Goal: Task Accomplishment & Management: Complete application form

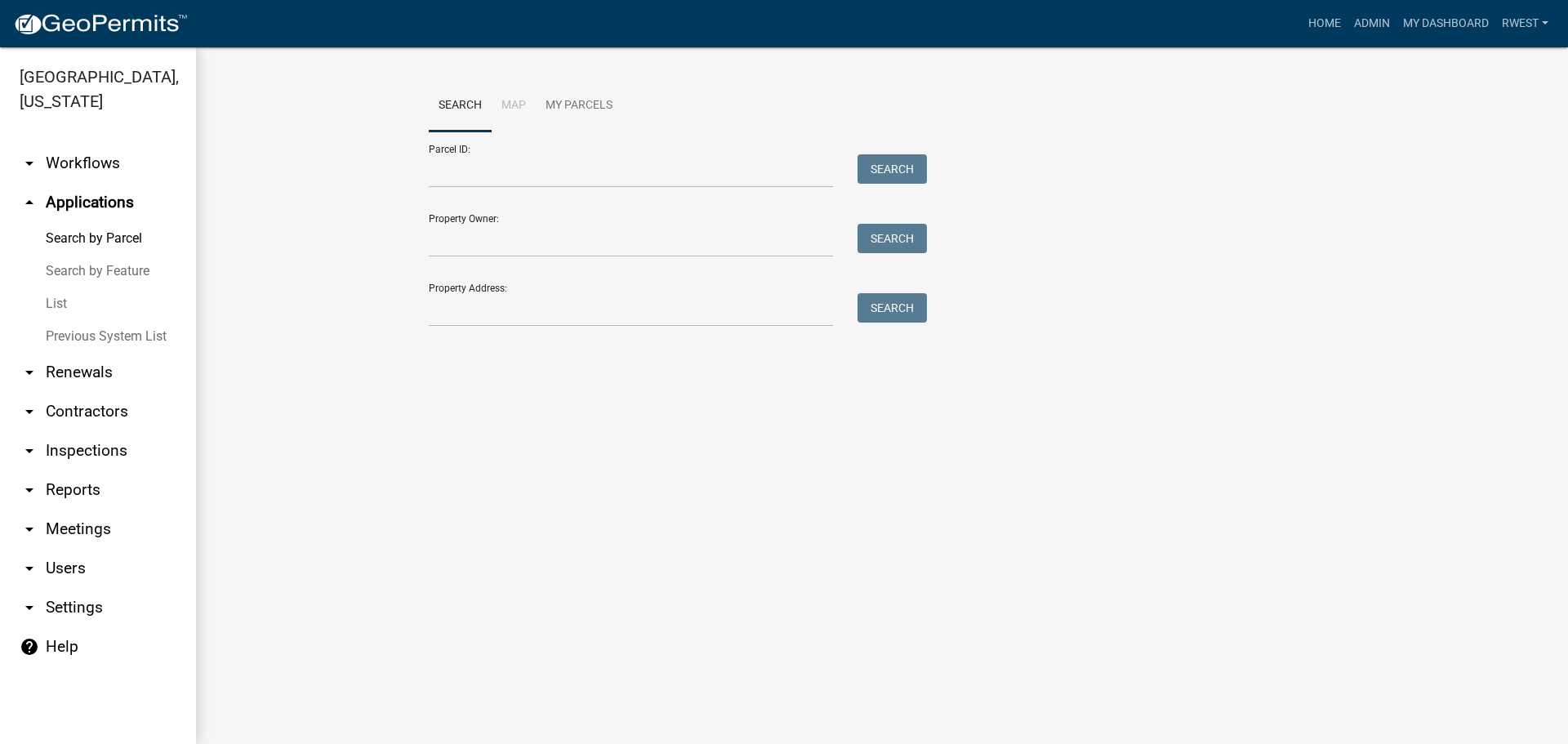
click at [447, 329] on div "Search Map My Parcels Parcel ID: Search Property Owner: Search Property Address…" at bounding box center [882, 210] width 931 height 261
click at [447, 311] on input "Property Address:" at bounding box center [630, 310] width 404 height 33
type input "32"
click at [1324, 22] on link "Home" at bounding box center [1324, 24] width 46 height 31
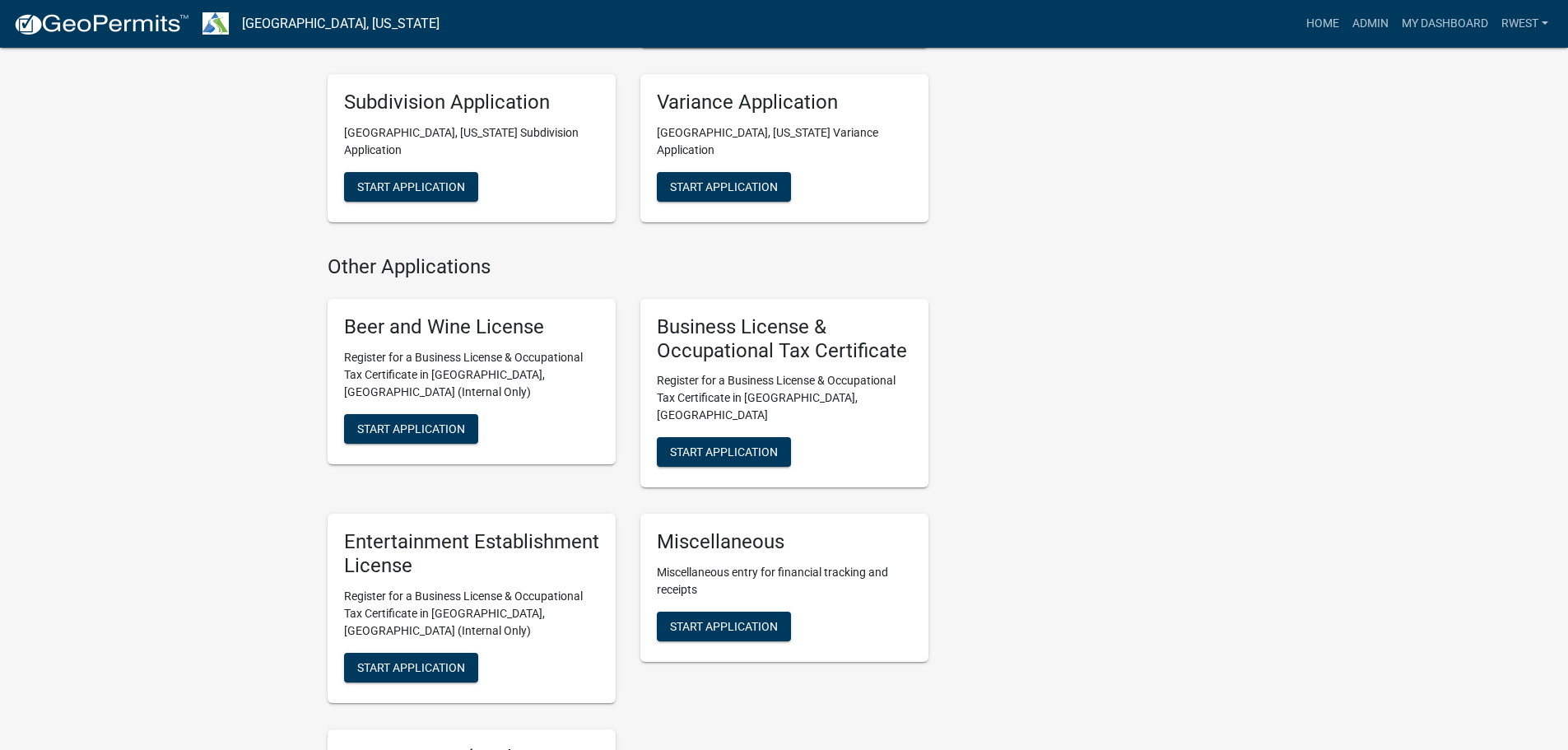
scroll to position [1152, 0]
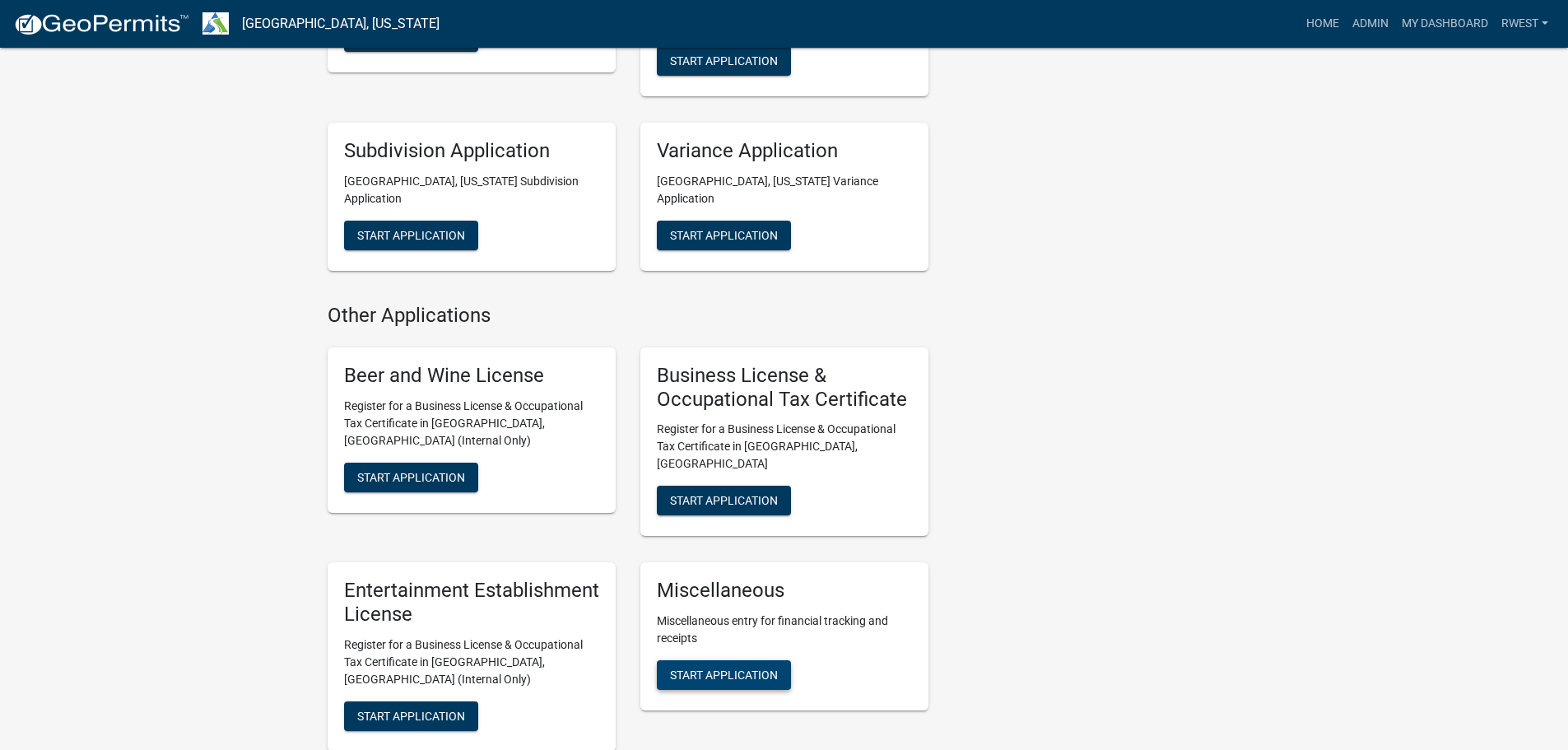
click at [751, 668] on span "Start Application" at bounding box center [724, 674] width 108 height 13
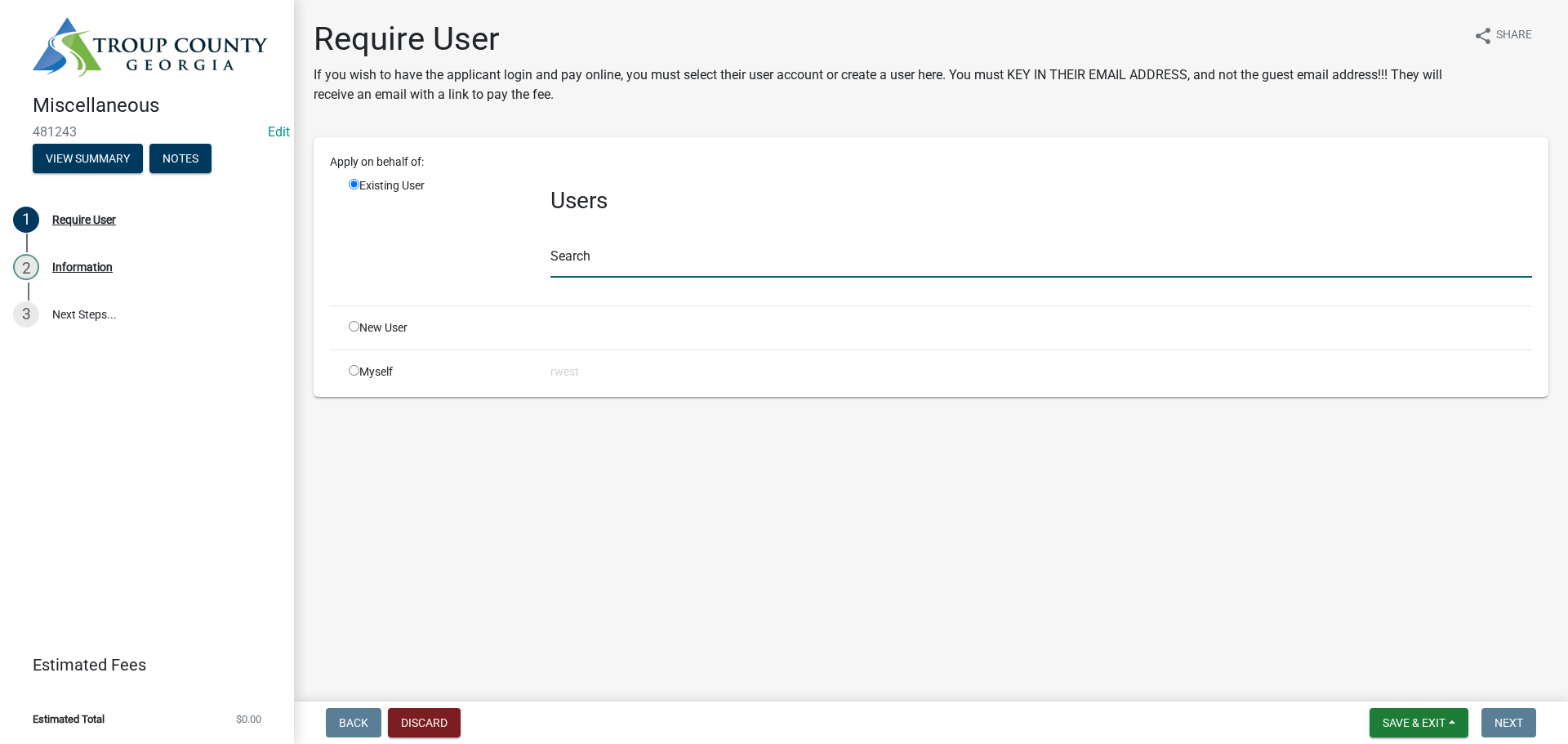
click at [600, 266] on input "text" at bounding box center [1041, 260] width 981 height 33
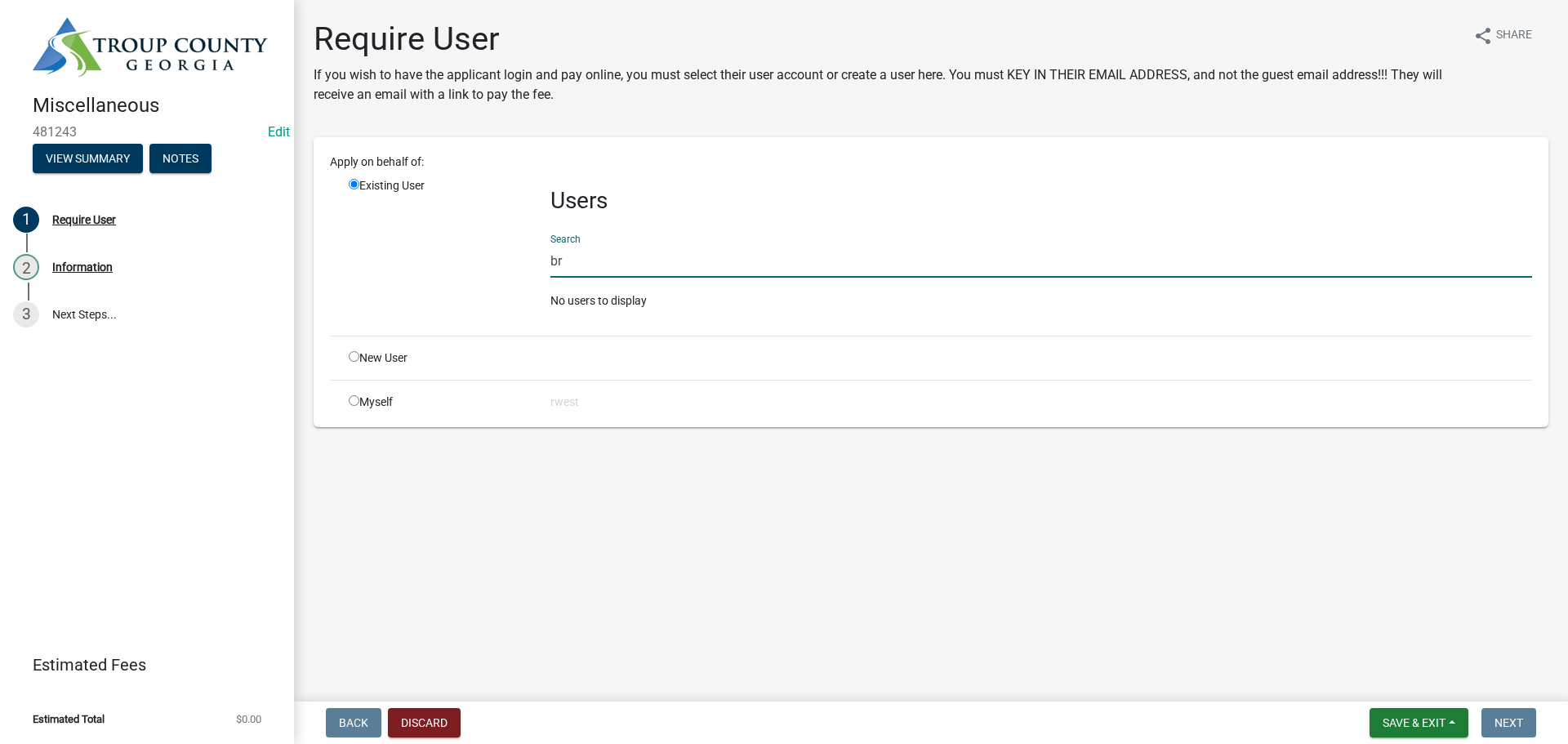
type input "b"
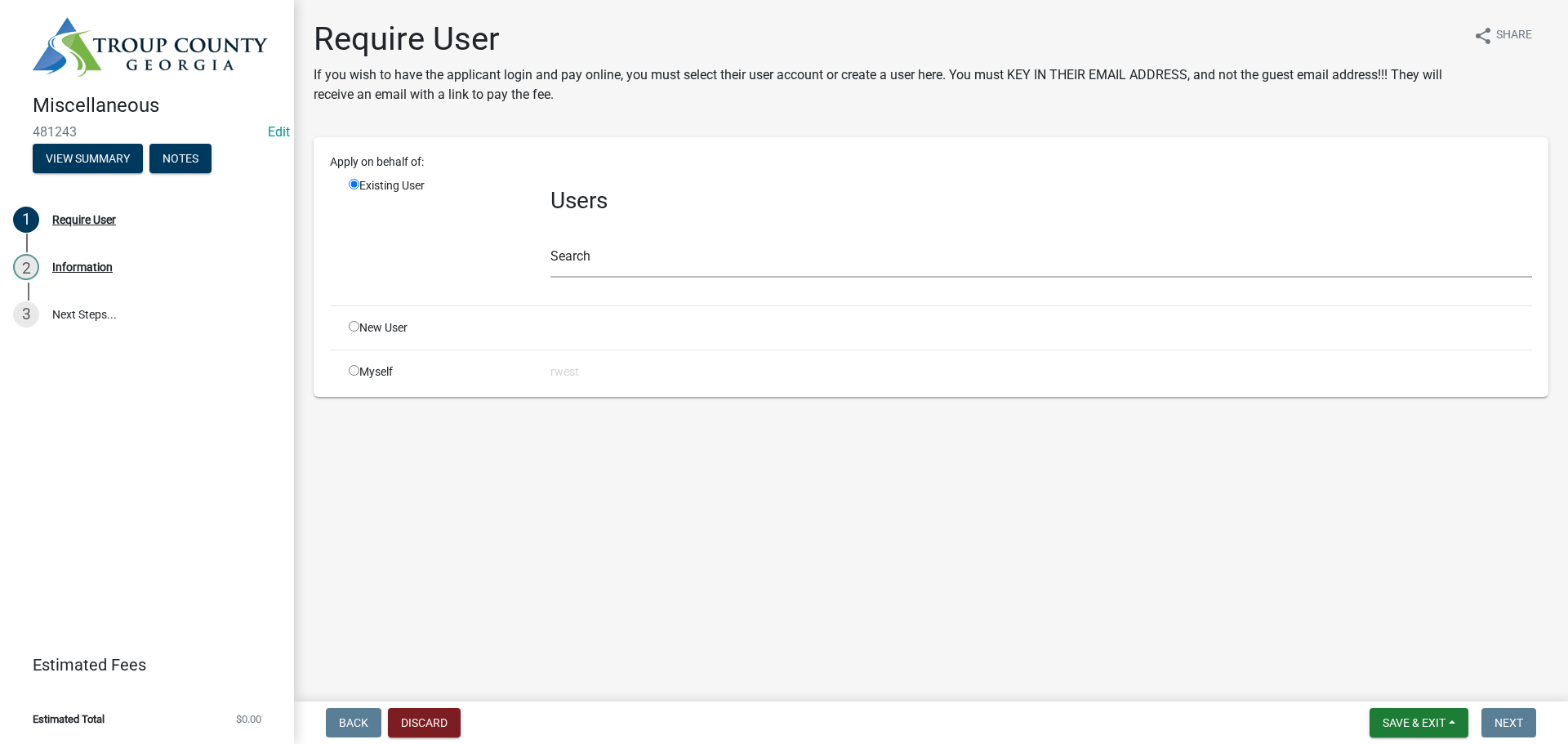
click at [354, 325] on input "radio" at bounding box center [354, 325] width 11 height 11
radio input "true"
radio input "false"
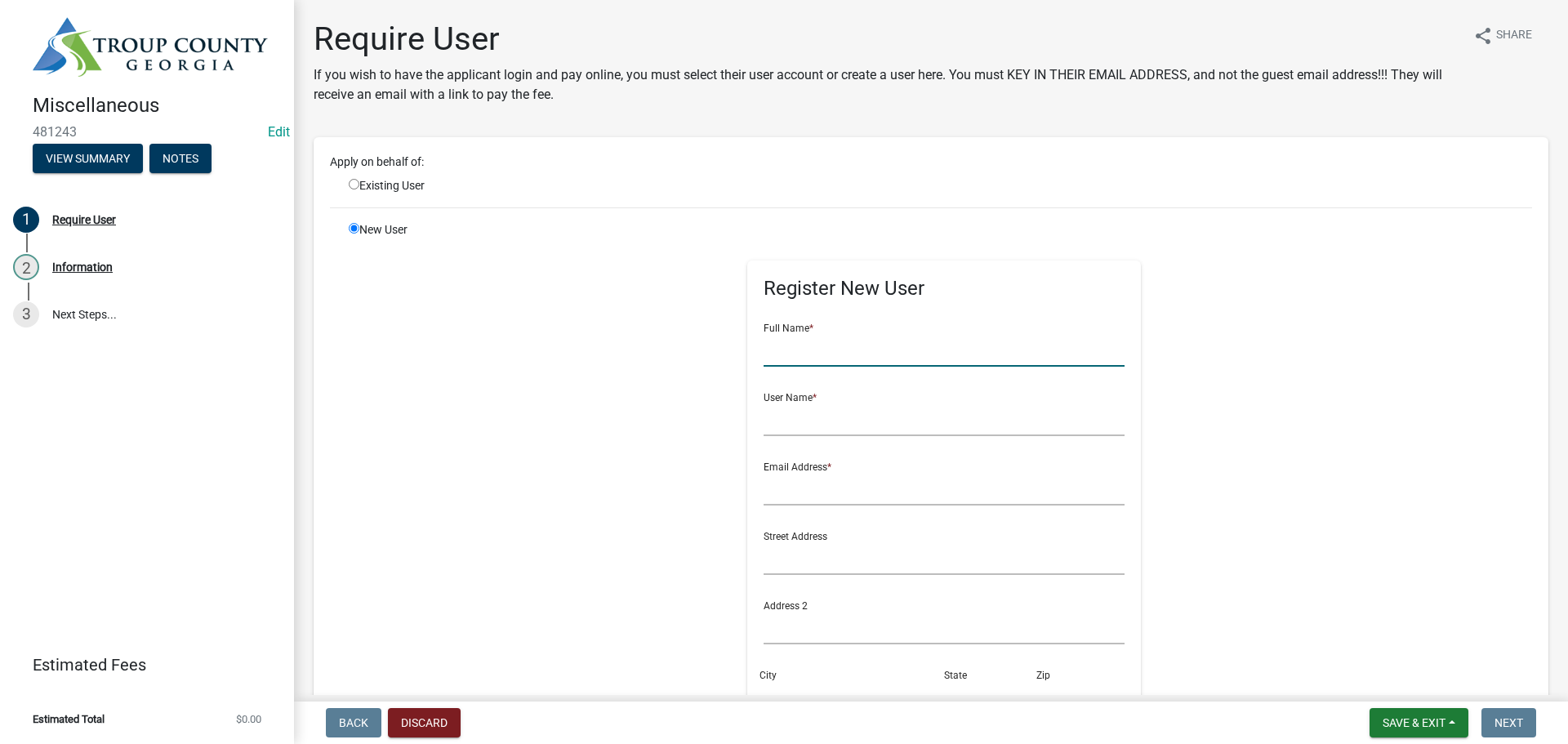
click at [787, 358] on input "text" at bounding box center [945, 350] width 362 height 33
type input "Bron"
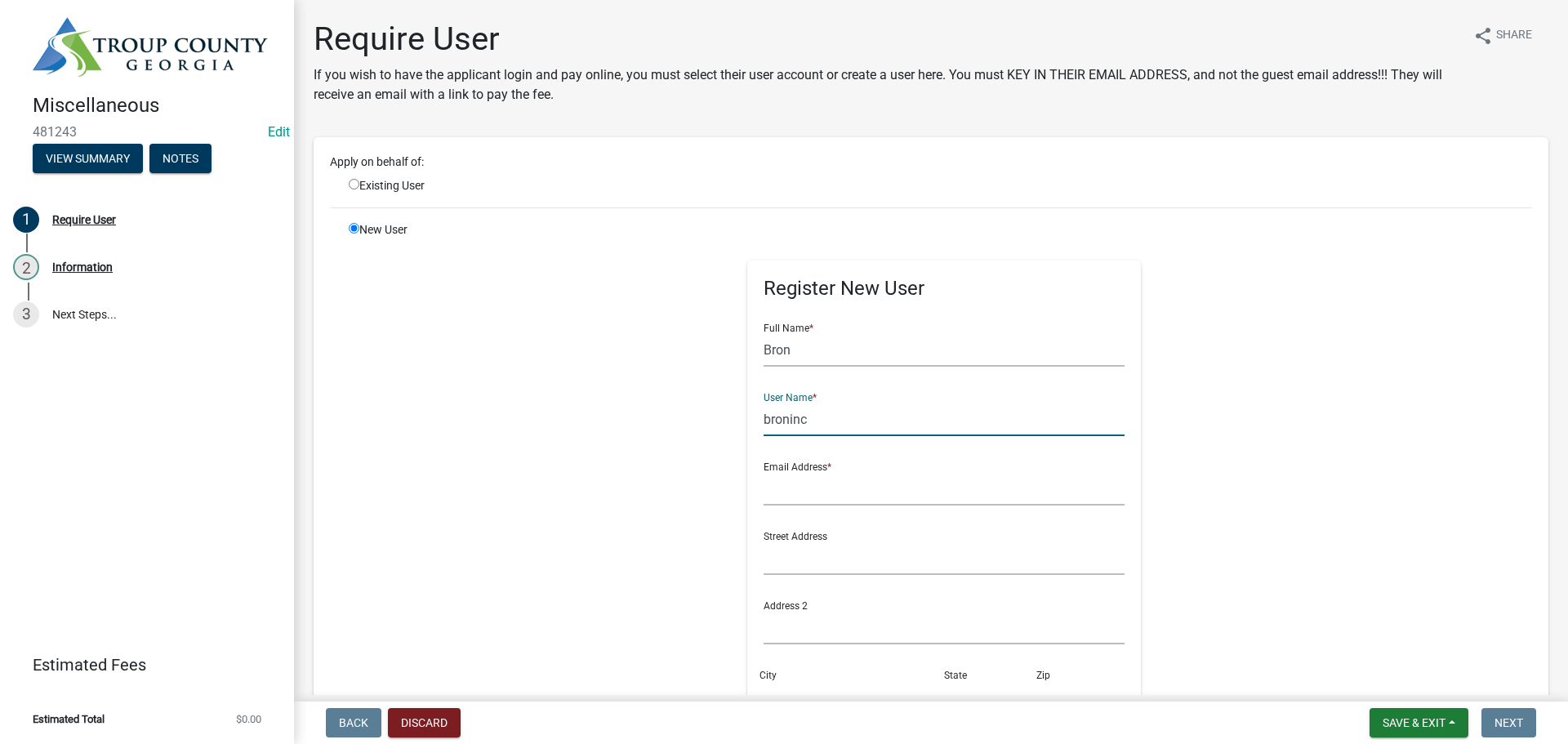
type input "broninc"
click at [784, 360] on input "Bron" at bounding box center [945, 350] width 362 height 33
type input "Bron Inc"
click at [784, 493] on input "text" at bounding box center [945, 488] width 362 height 33
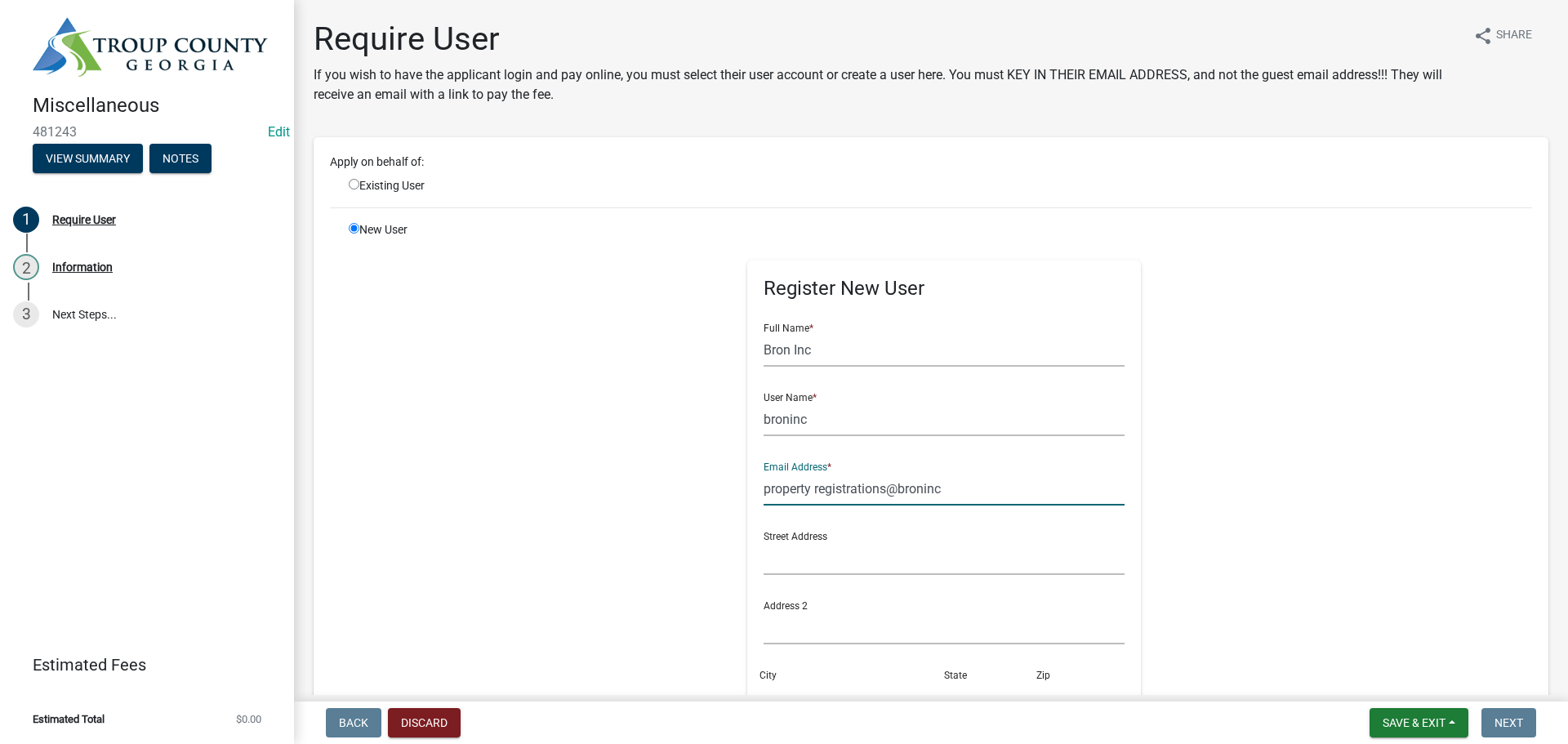
click at [804, 489] on input "property registrations@broninc" at bounding box center [945, 488] width 362 height 33
type input "propertyregistrations@broninc"
click at [795, 556] on input "text" at bounding box center [945, 558] width 362 height 33
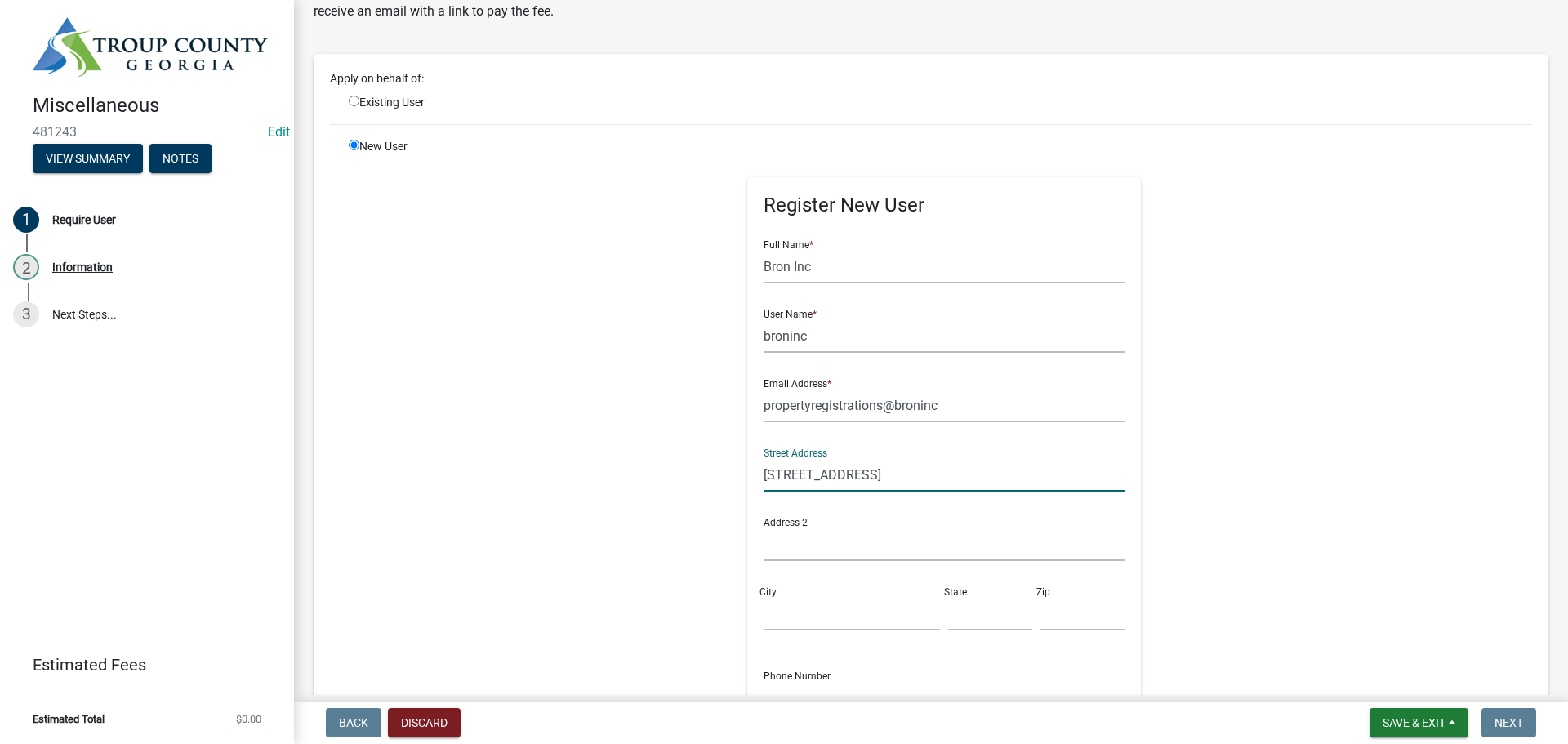
scroll to position [245, 0]
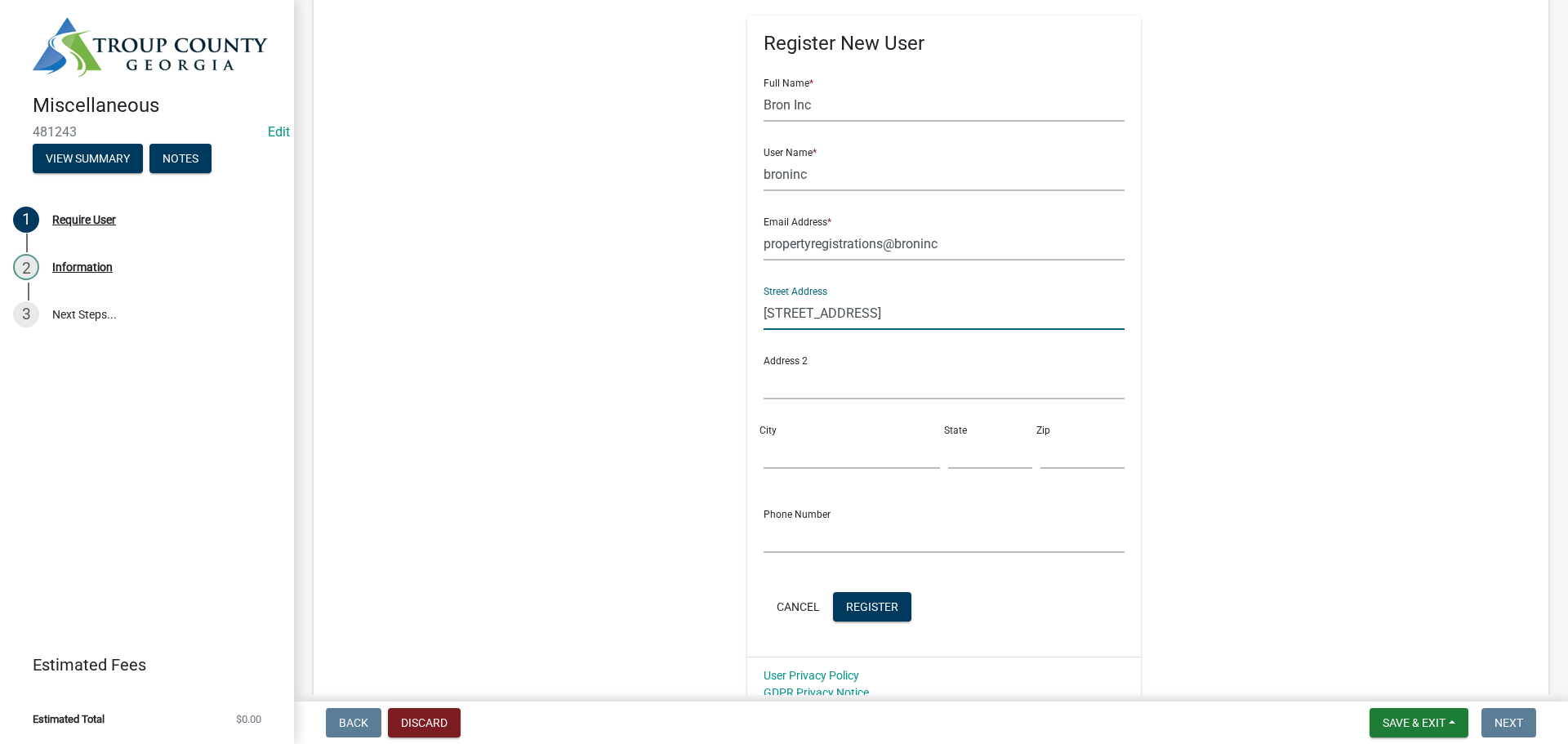
type input "[STREET_ADDRESS]"
click at [773, 457] on input "City" at bounding box center [851, 452] width 176 height 33
type input "[PERSON_NAME]"
type input "FL"
type input "33510"
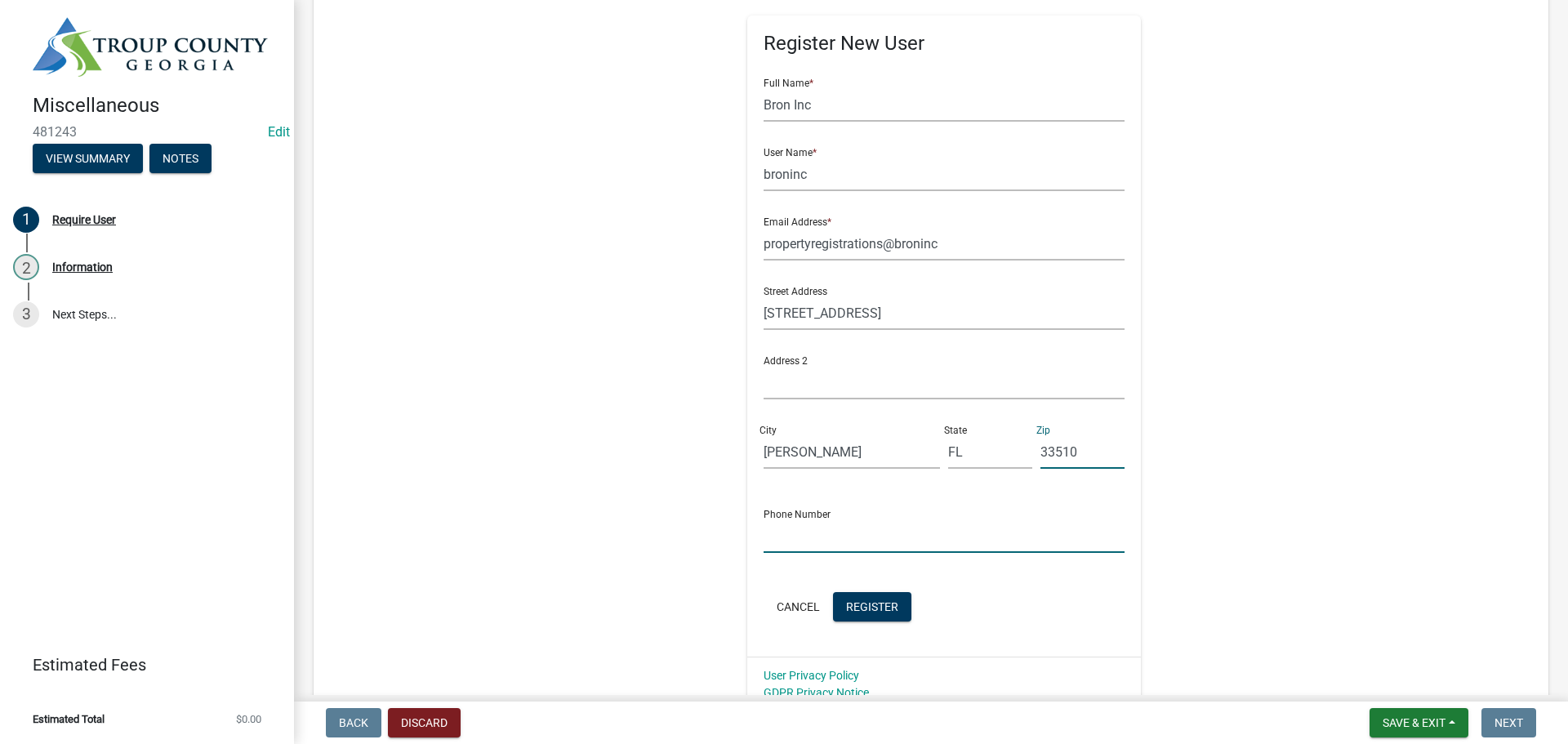
click at [764, 542] on input "text" at bounding box center [945, 536] width 362 height 33
type input "[PHONE_NUMBER]"
click at [876, 608] on span "Register" at bounding box center [871, 605] width 52 height 13
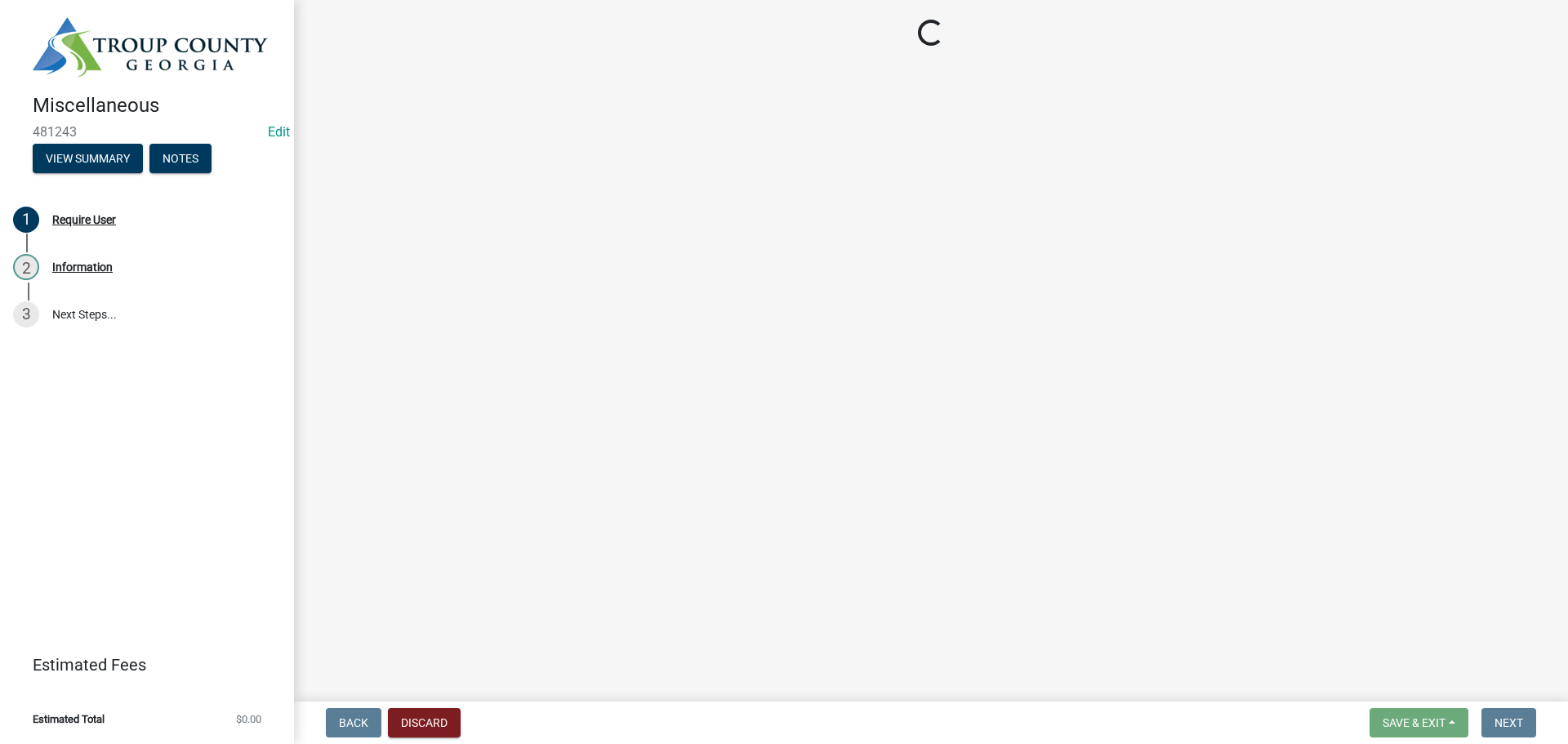
scroll to position [0, 0]
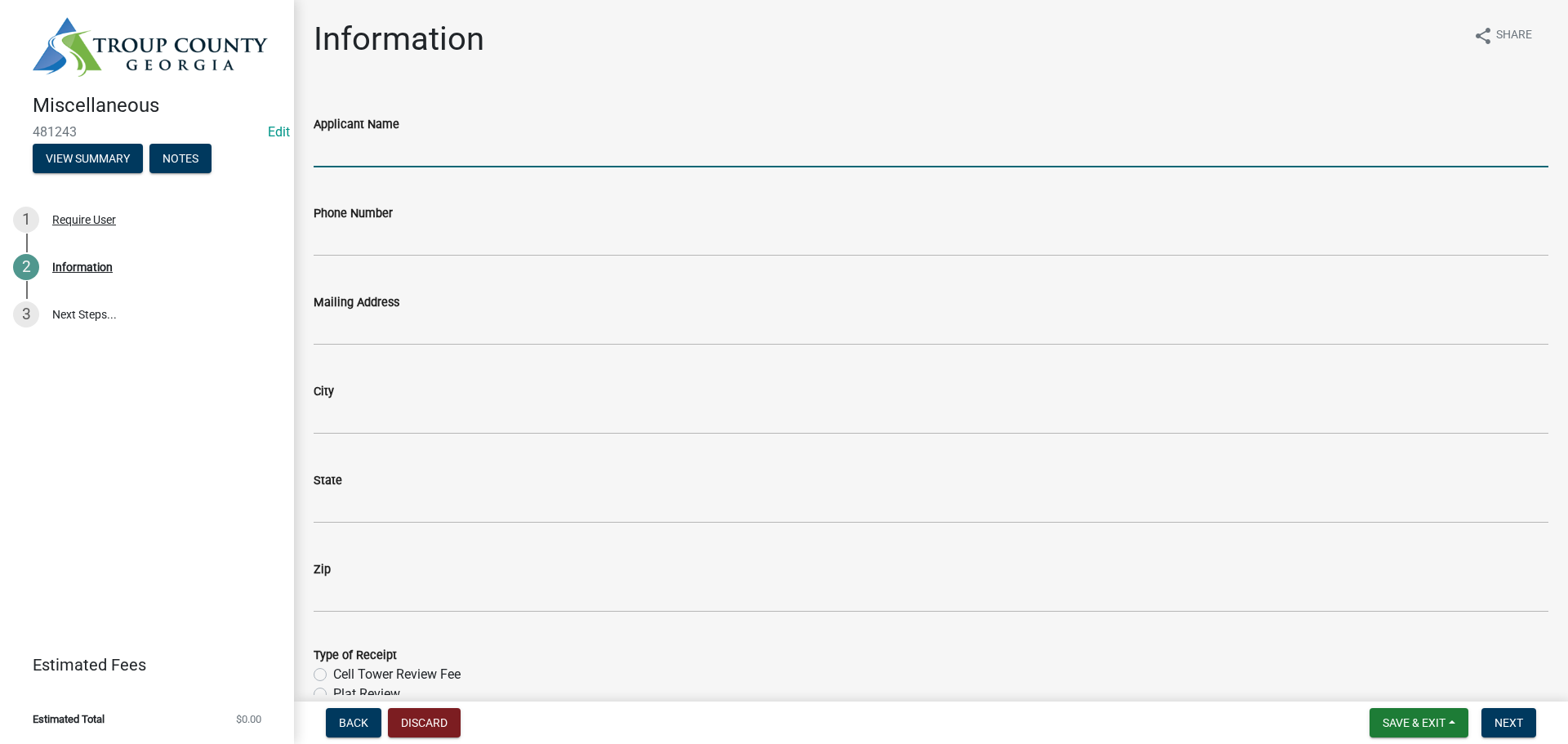
click at [412, 143] on input "Applicant Name" at bounding box center [931, 150] width 1235 height 33
type input "Bron Inc."
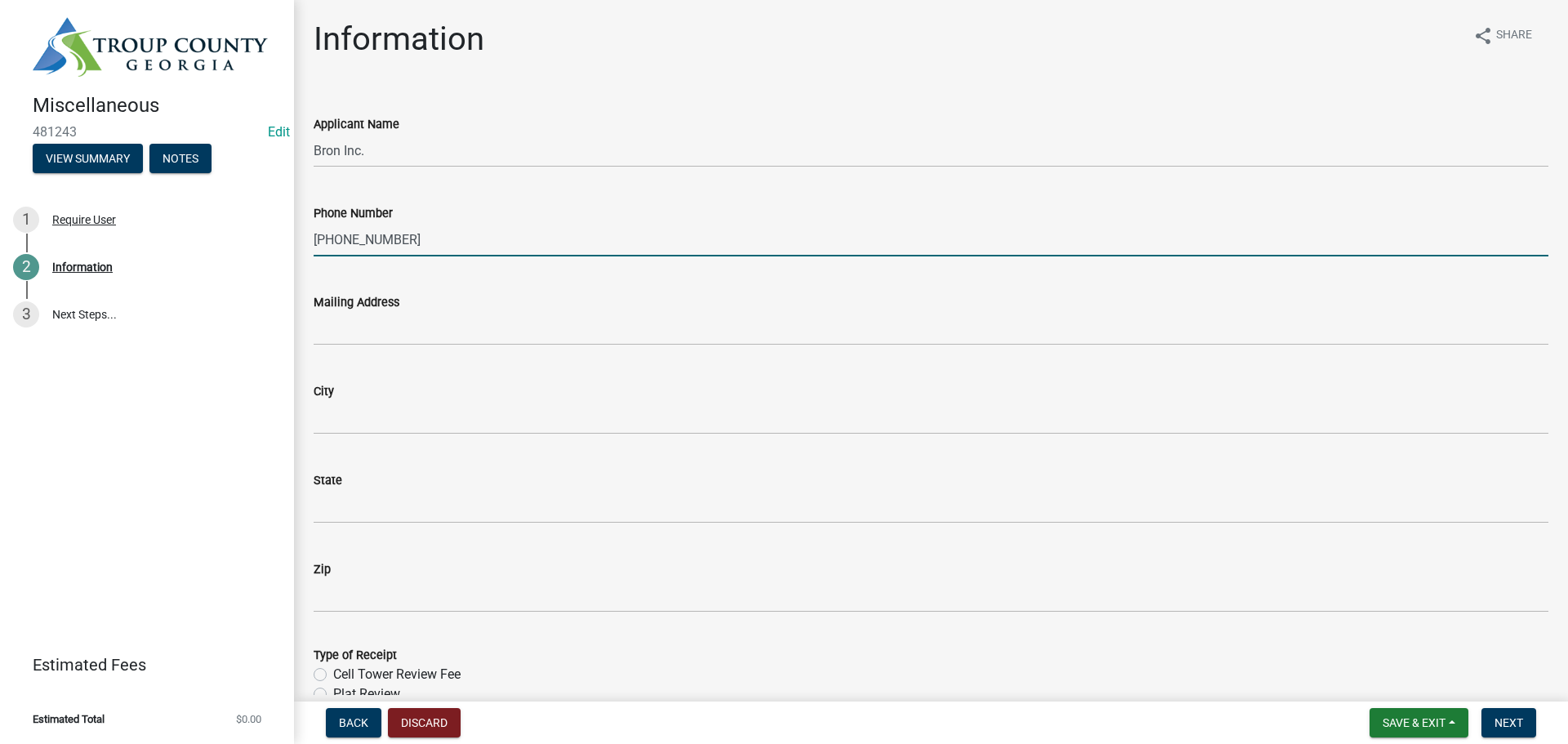
type input "[PHONE_NUMBER]"
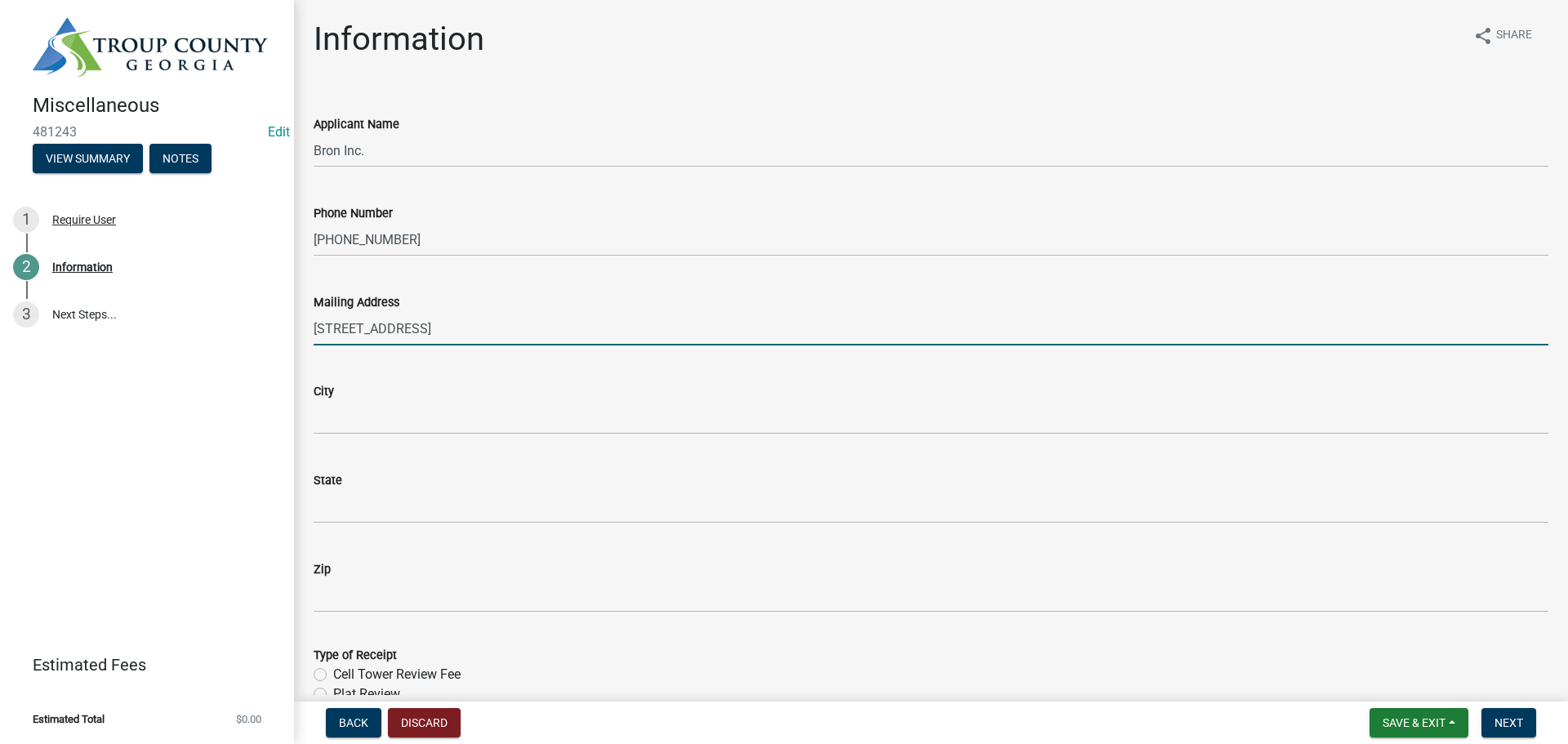
type input "[STREET_ADDRESS]"
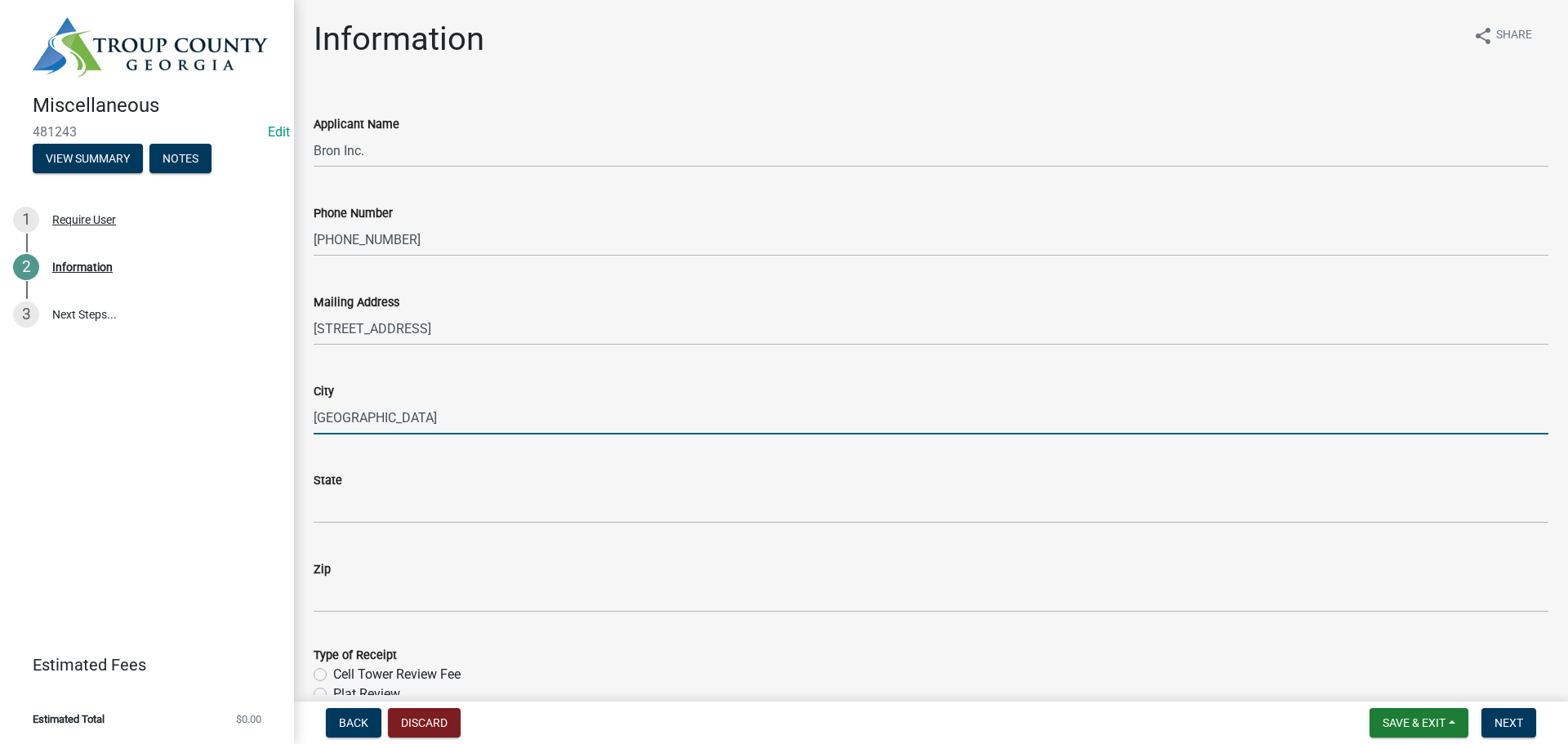
type input "[GEOGRAPHIC_DATA]"
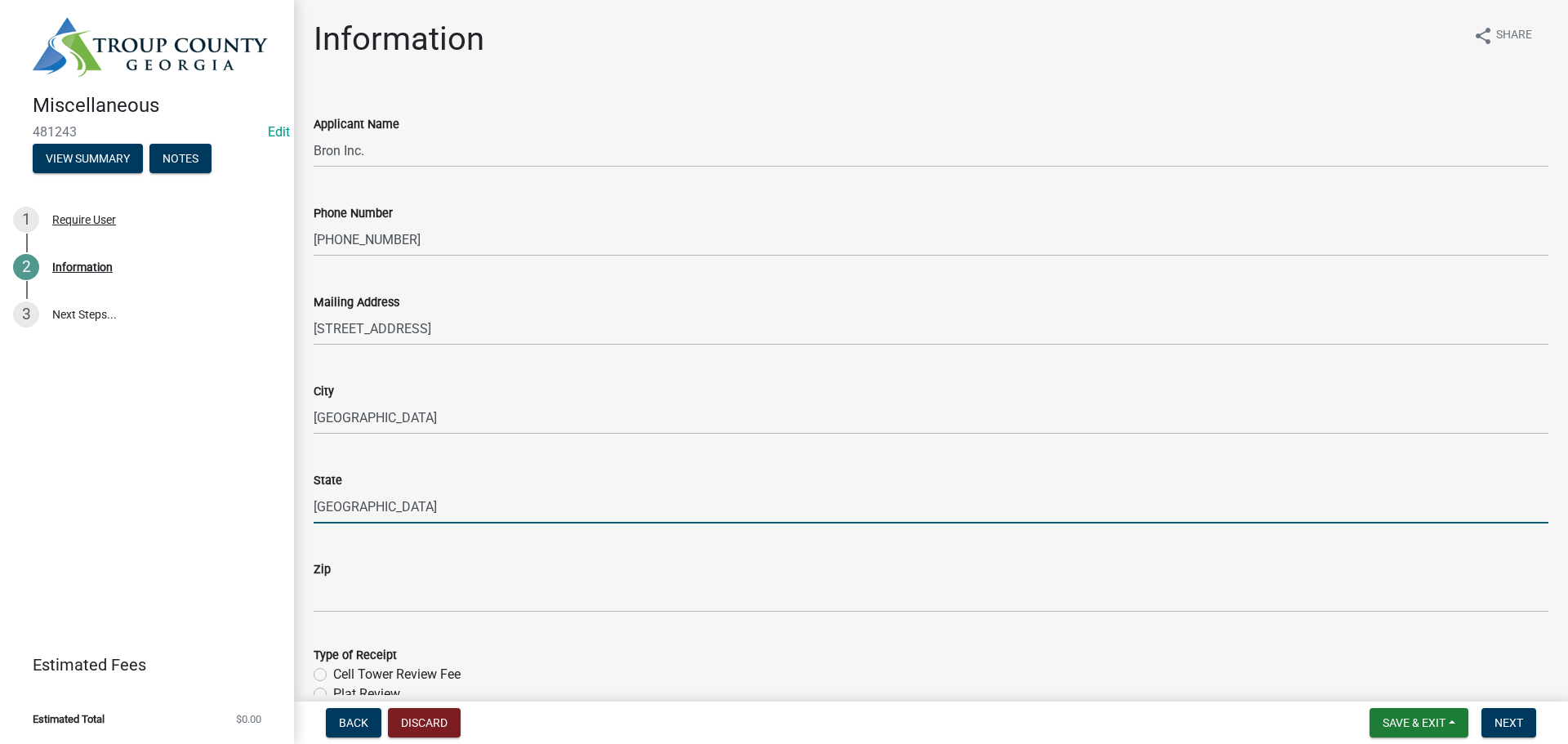
type input "[GEOGRAPHIC_DATA]"
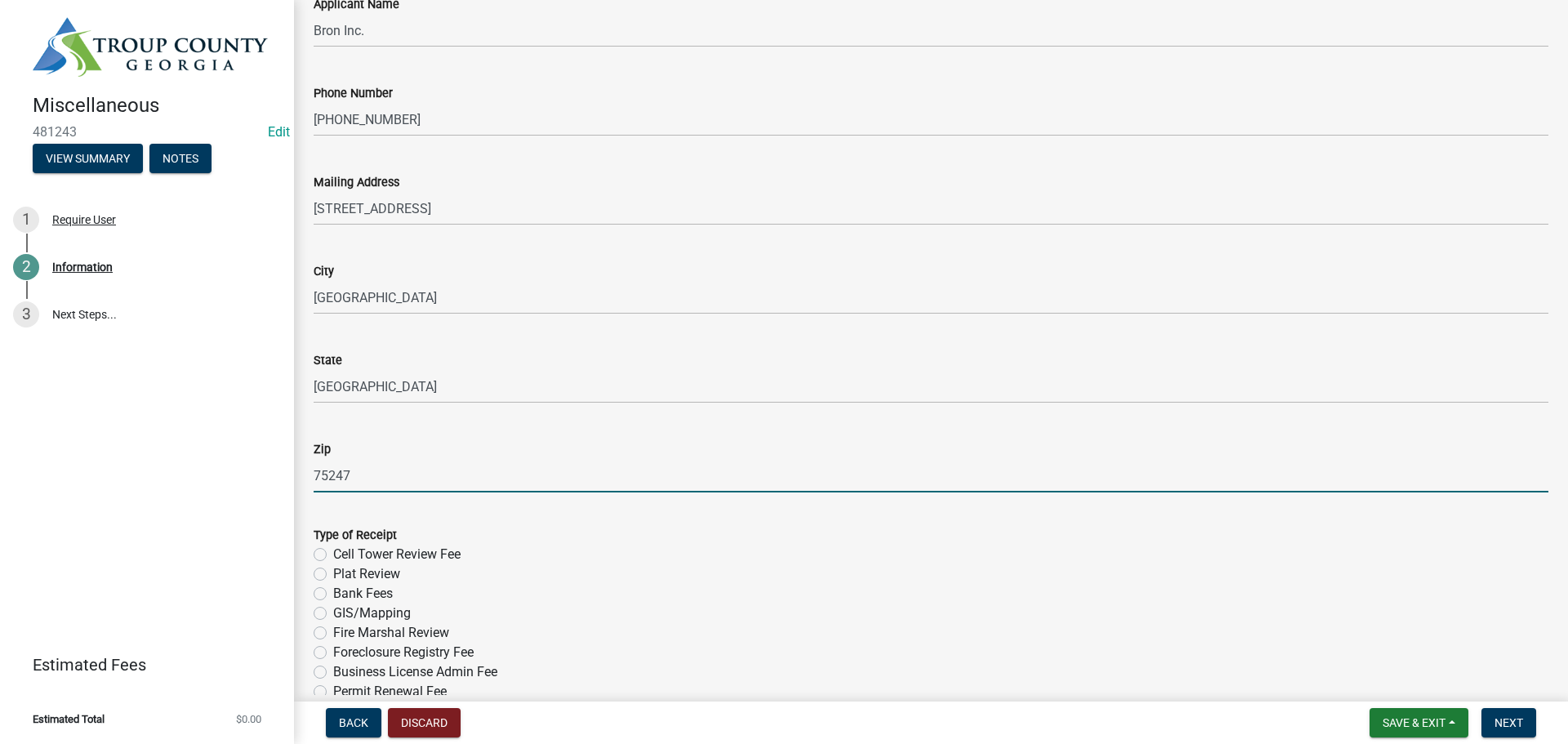
scroll to position [408, 0]
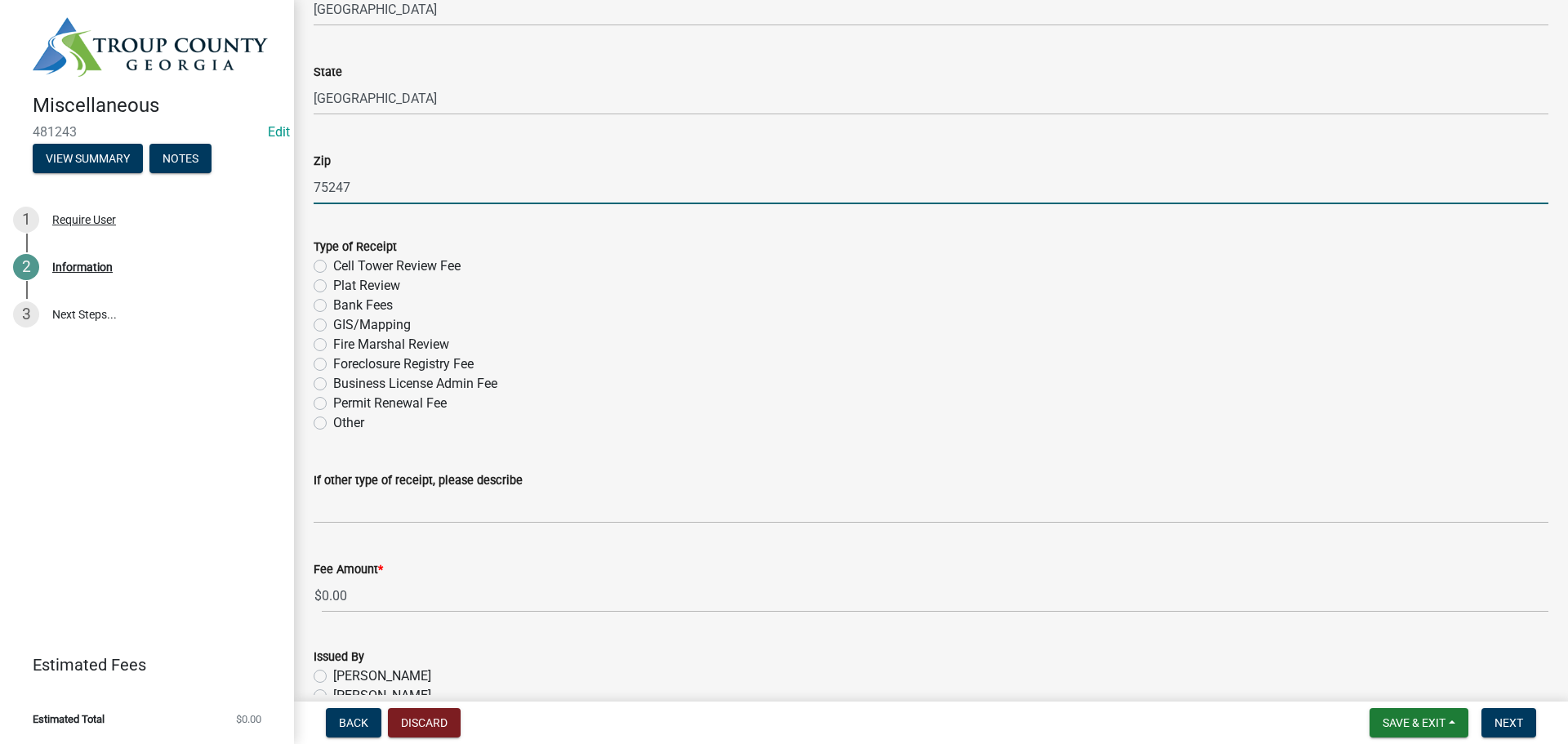
type input "75247"
click at [333, 368] on label "Foreclosure Registry Fee" at bounding box center [403, 364] width 141 height 20
click at [333, 365] on input "Foreclosure Registry Fee" at bounding box center [338, 359] width 11 height 11
radio input "true"
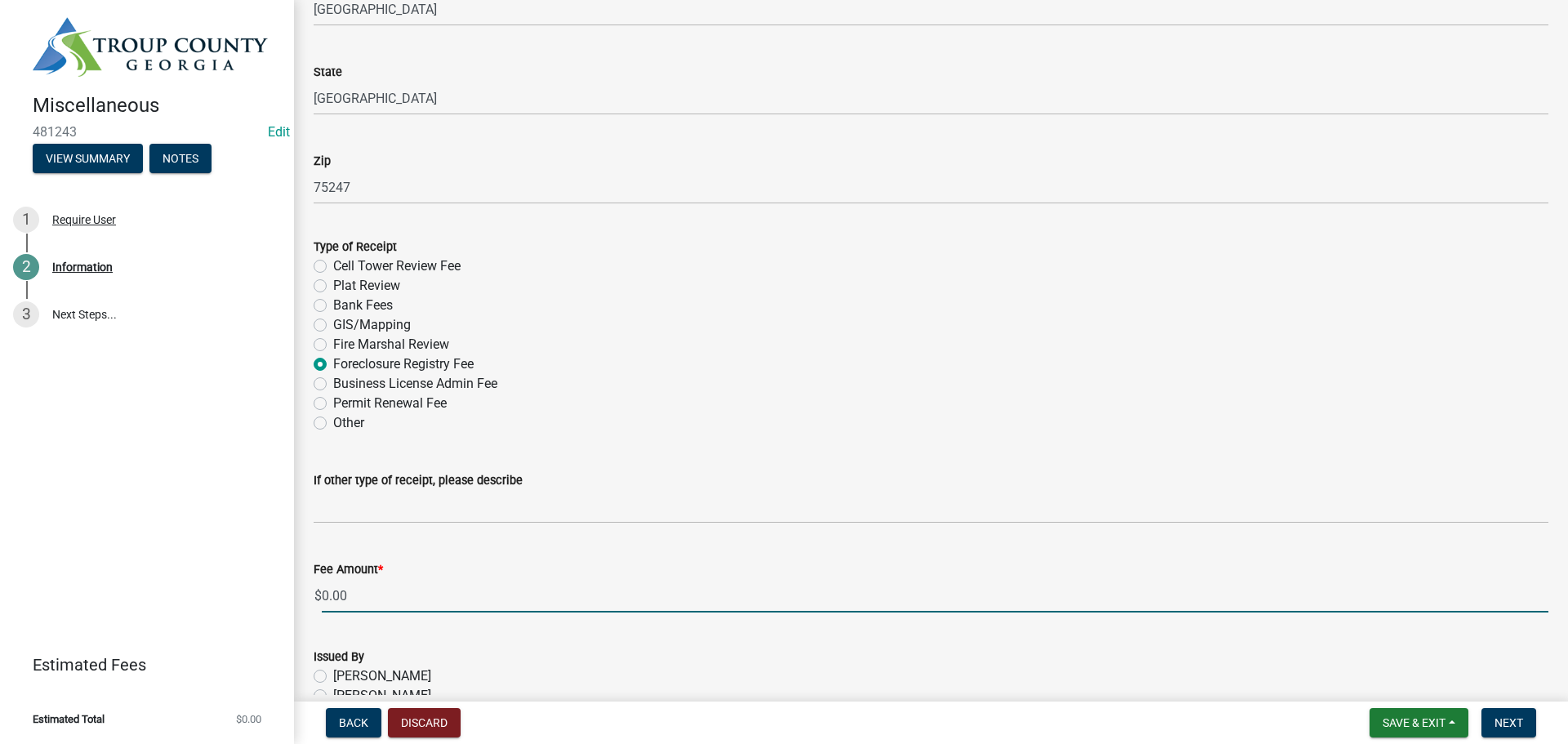
drag, startPoint x: 353, startPoint y: 595, endPoint x: 319, endPoint y: 595, distance: 34.0
click at [319, 595] on div "$ 0.00" at bounding box center [931, 596] width 1235 height 33
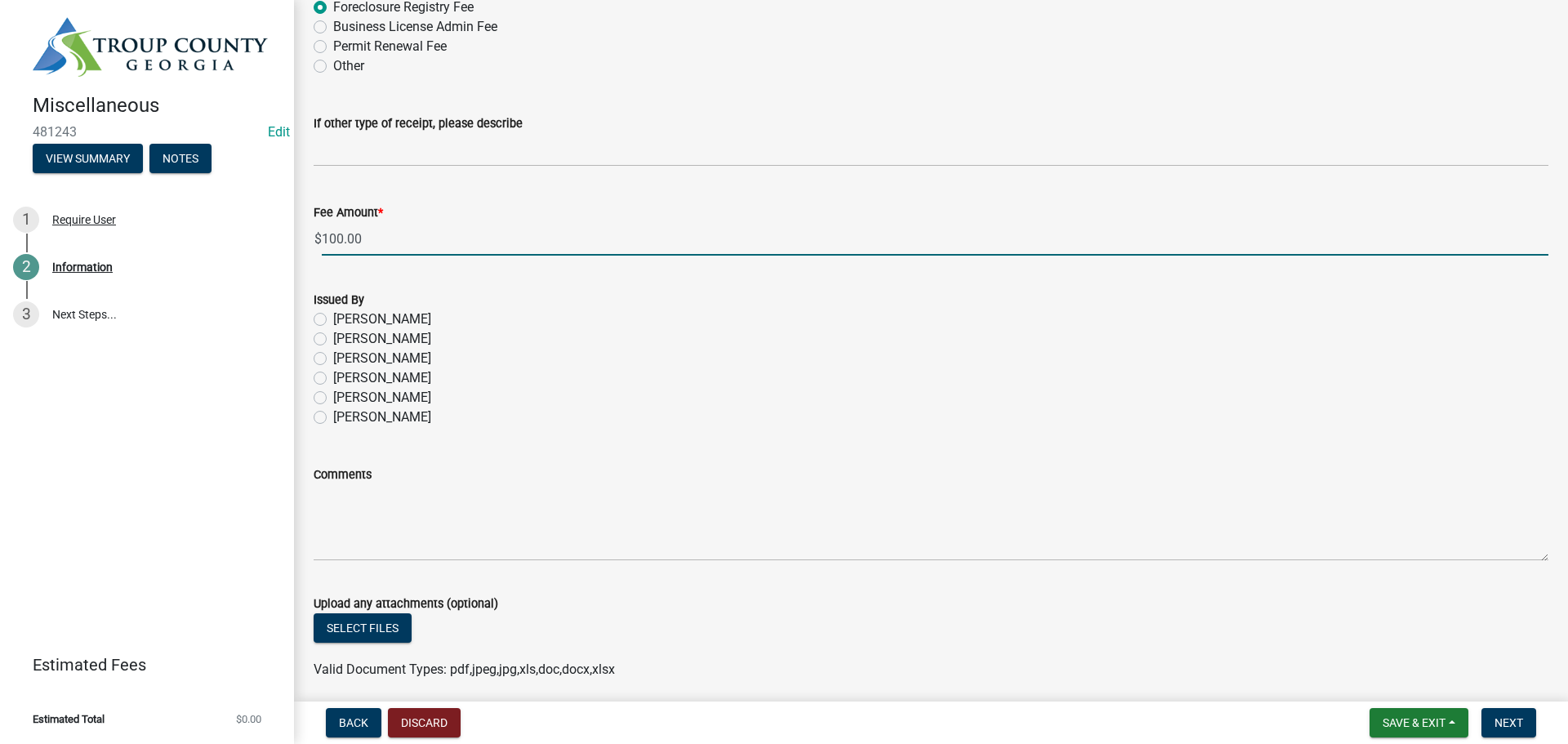
scroll to position [817, 0]
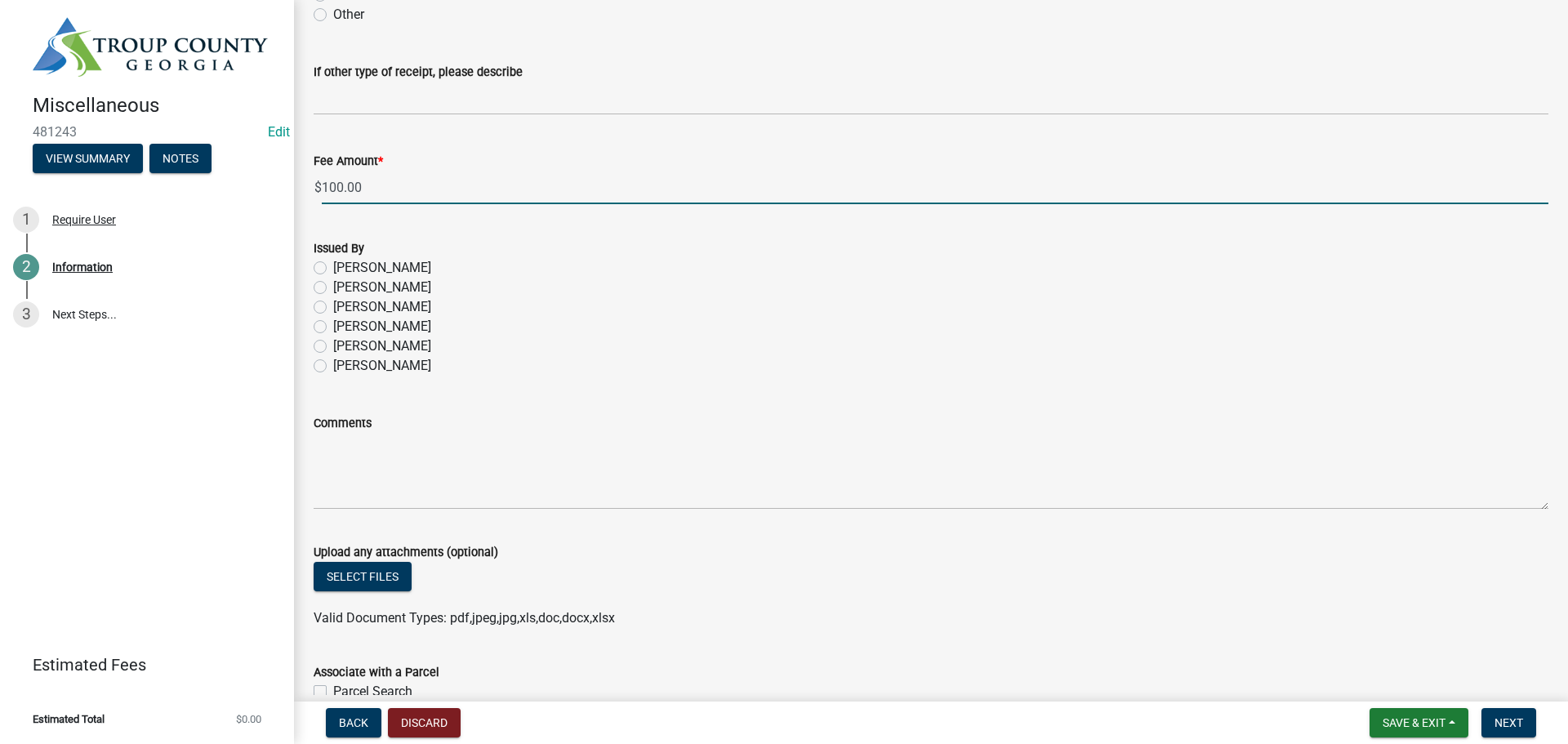
type input "100.00"
click at [333, 272] on label "[PERSON_NAME]" at bounding box center [382, 267] width 98 height 20
click at [333, 268] on input "[PERSON_NAME]" at bounding box center [338, 262] width 11 height 11
radio input "true"
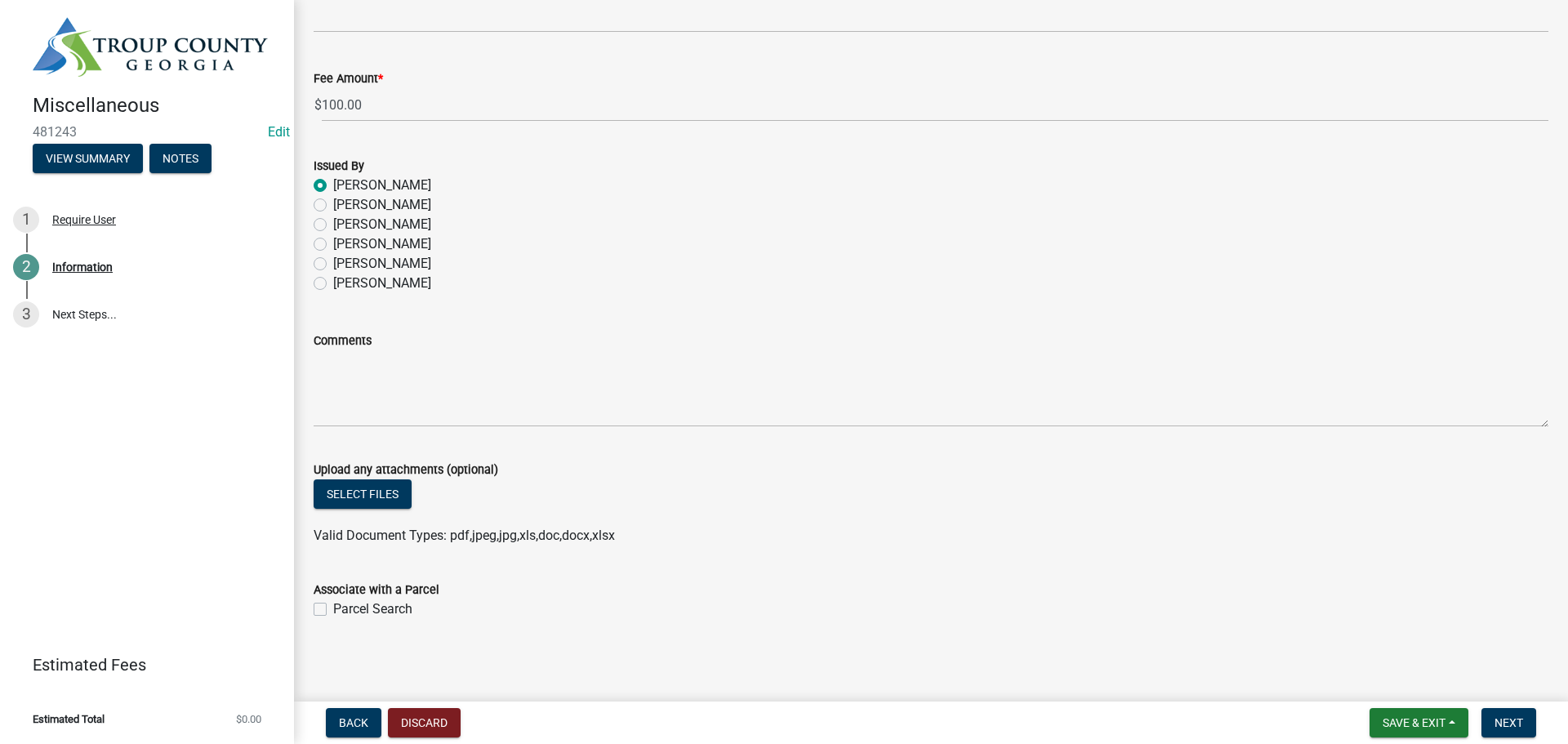
scroll to position [901, 0]
click at [333, 609] on label "Parcel Search" at bounding box center [373, 606] width 80 height 20
click at [333, 607] on input "Parcel Search" at bounding box center [338, 601] width 11 height 11
checkbox input "true"
click at [1510, 726] on span "Next" at bounding box center [1508, 721] width 29 height 13
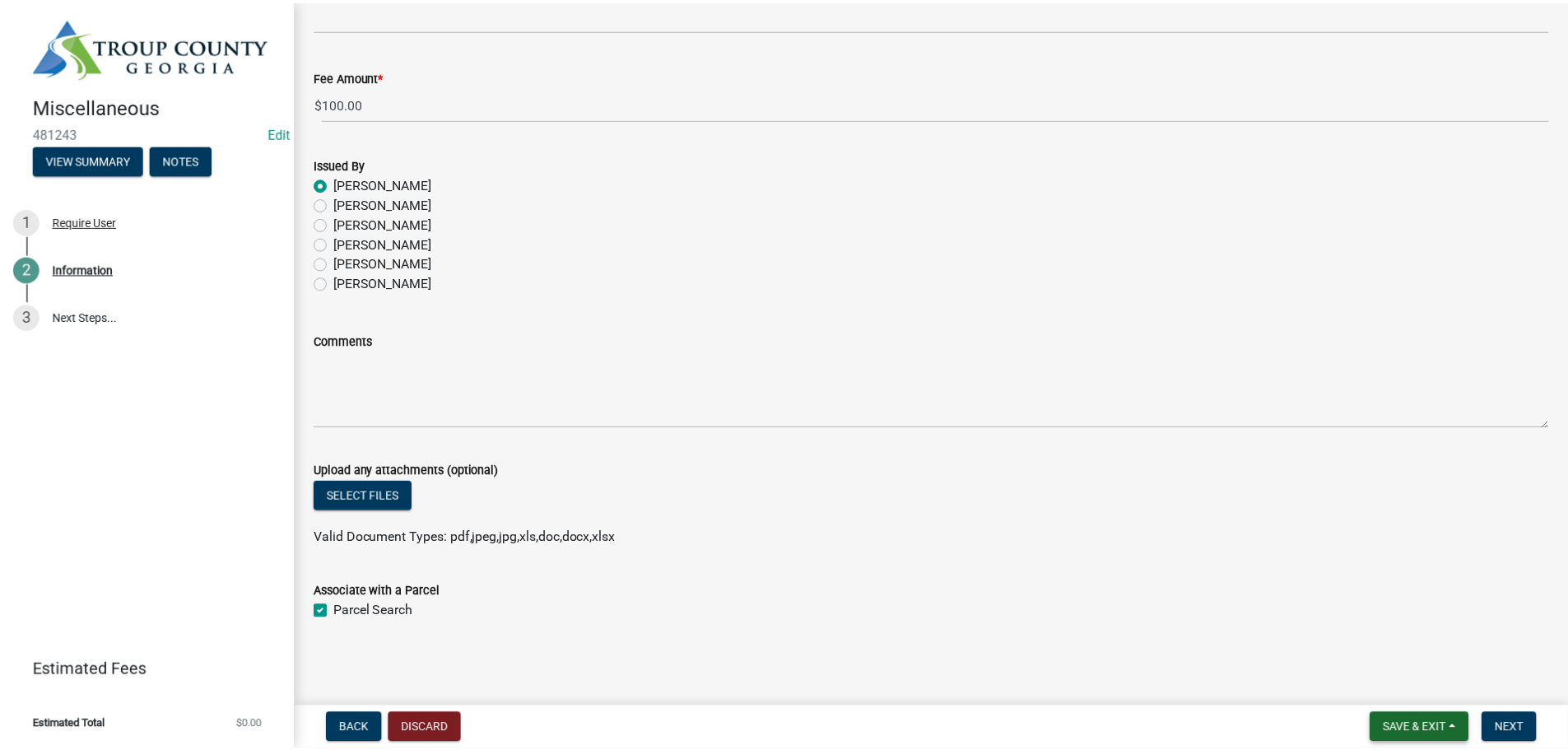
scroll to position [0, 0]
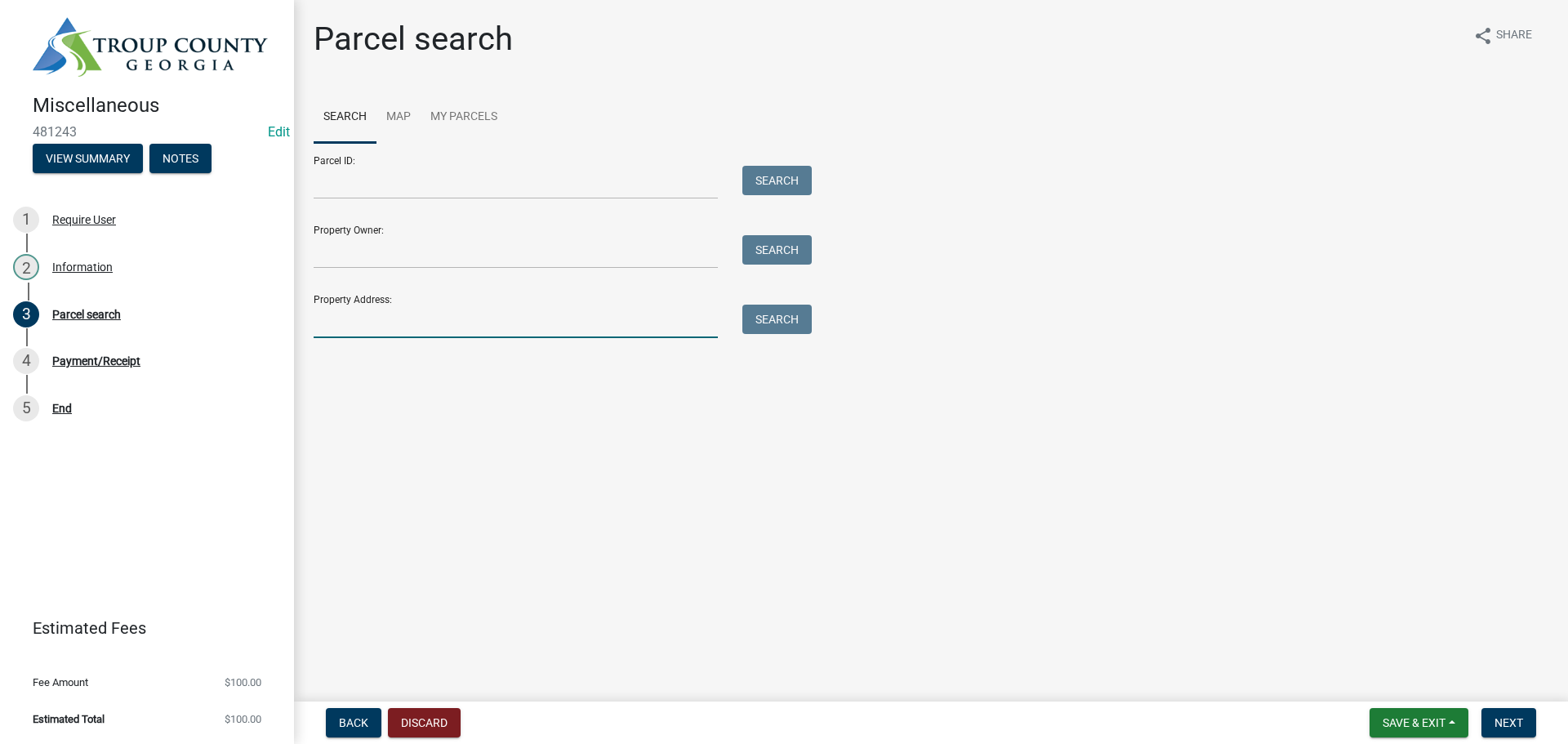
click at [344, 323] on input "Property Address:" at bounding box center [515, 321] width 404 height 33
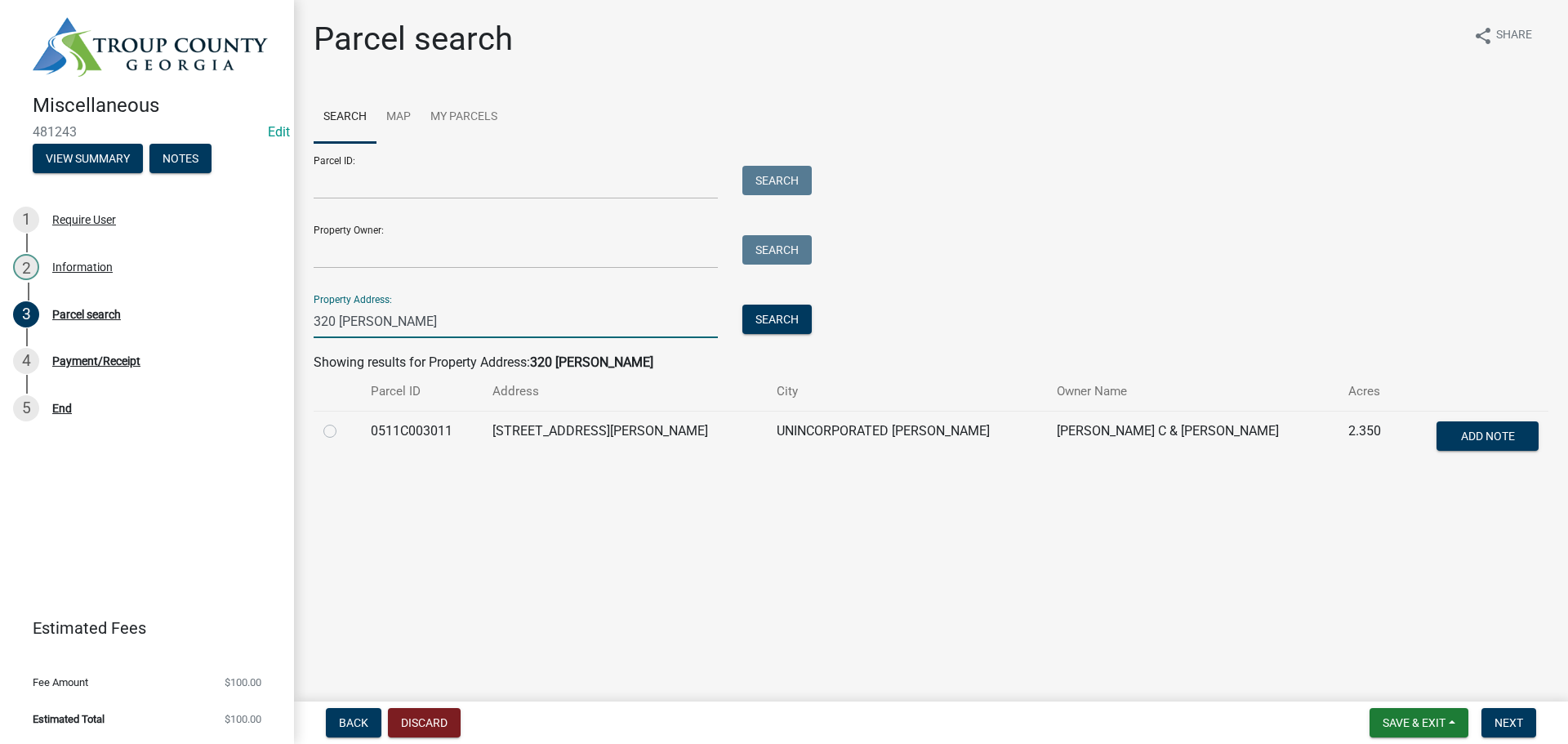
type input "320 [PERSON_NAME]"
click at [343, 422] on label at bounding box center [343, 422] width 0 height 0
click at [343, 431] on input "radio" at bounding box center [348, 427] width 11 height 11
radio input "true"
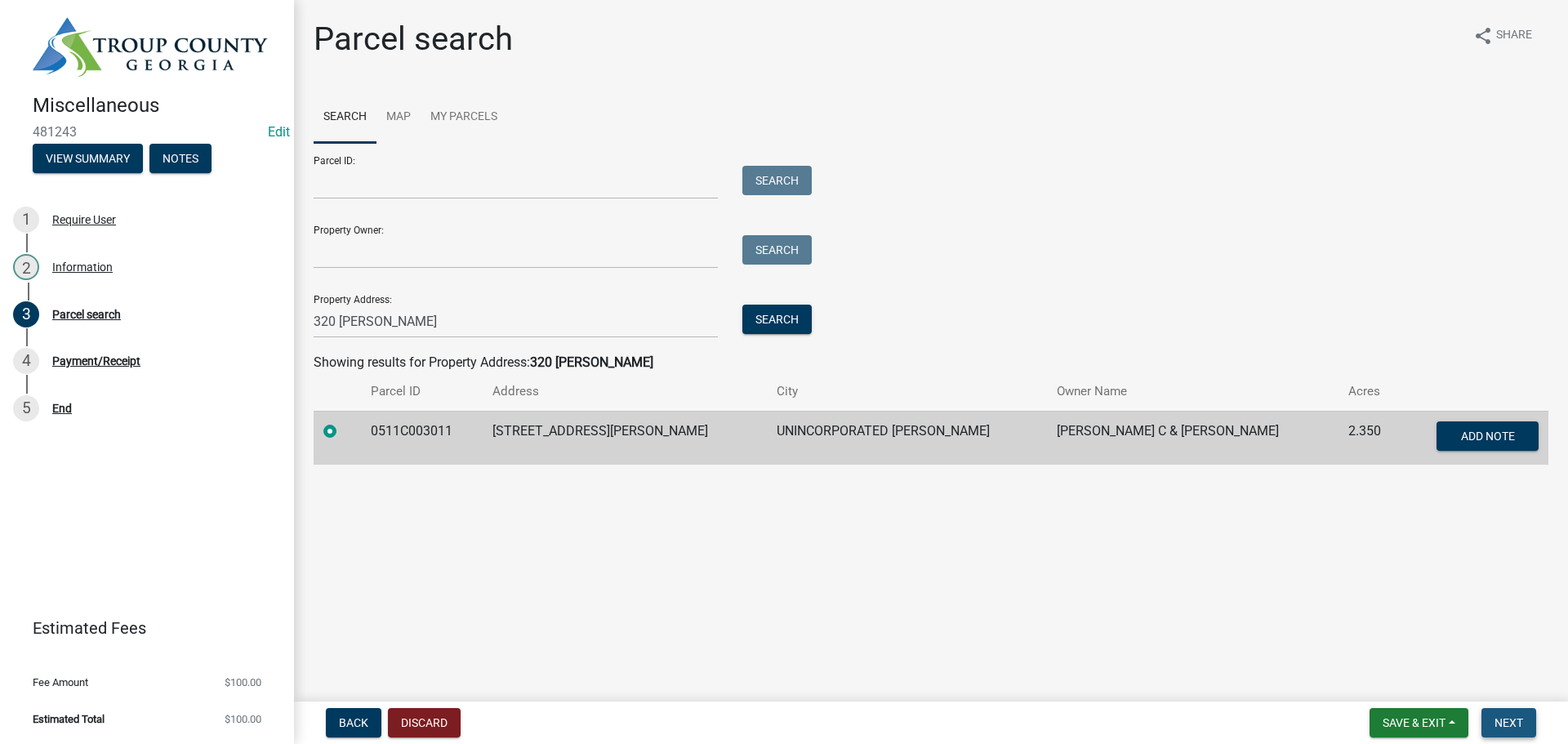
click at [1502, 725] on span "Next" at bounding box center [1508, 721] width 29 height 13
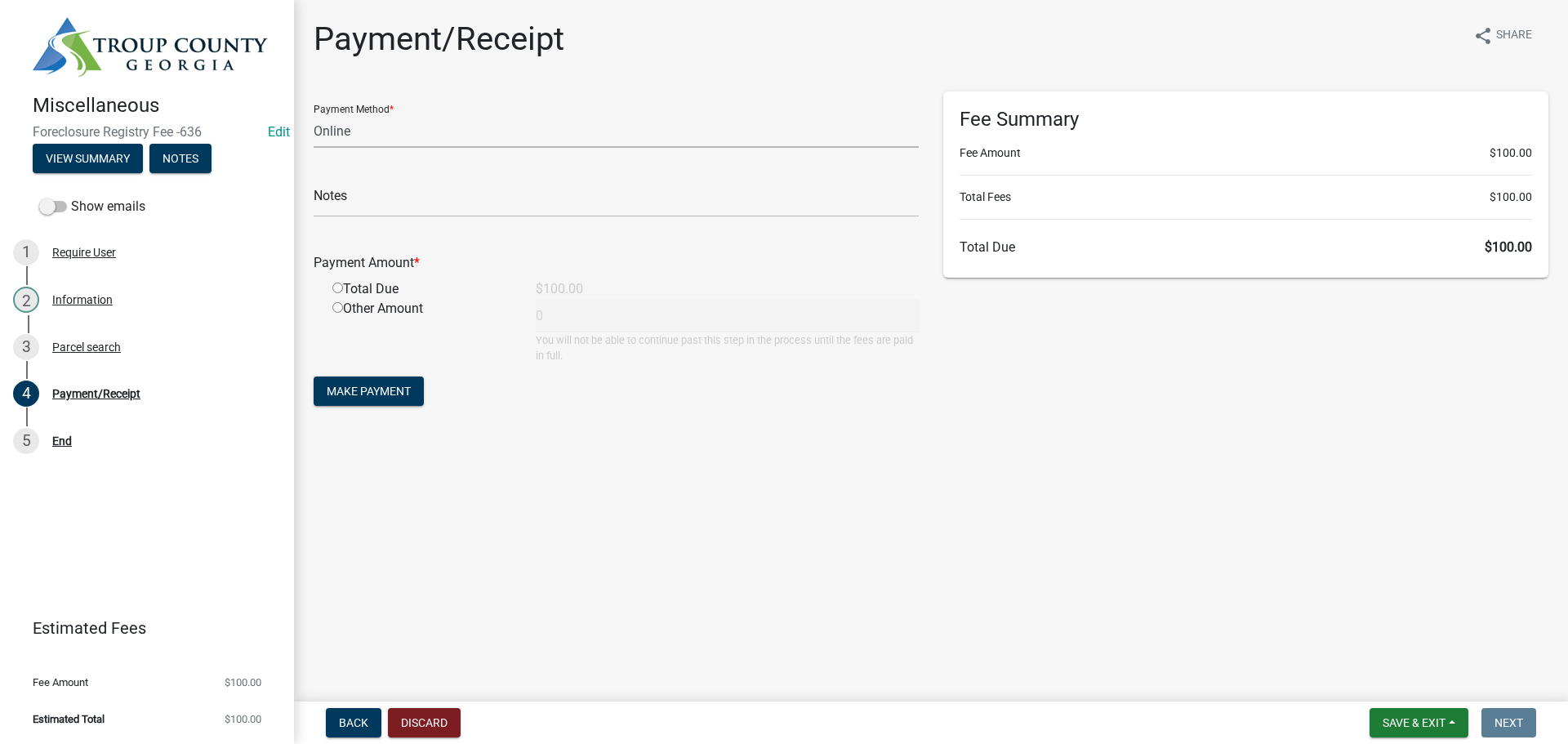
click at [378, 136] on select "Credit Card POS Check Cash Online" at bounding box center [615, 131] width 605 height 33
select select "1: 0"
click at [314, 114] on select "Credit Card POS Check Cash Online" at bounding box center [615, 131] width 605 height 33
click at [353, 207] on input "text" at bounding box center [615, 200] width 605 height 33
type input "Chk # 181890"
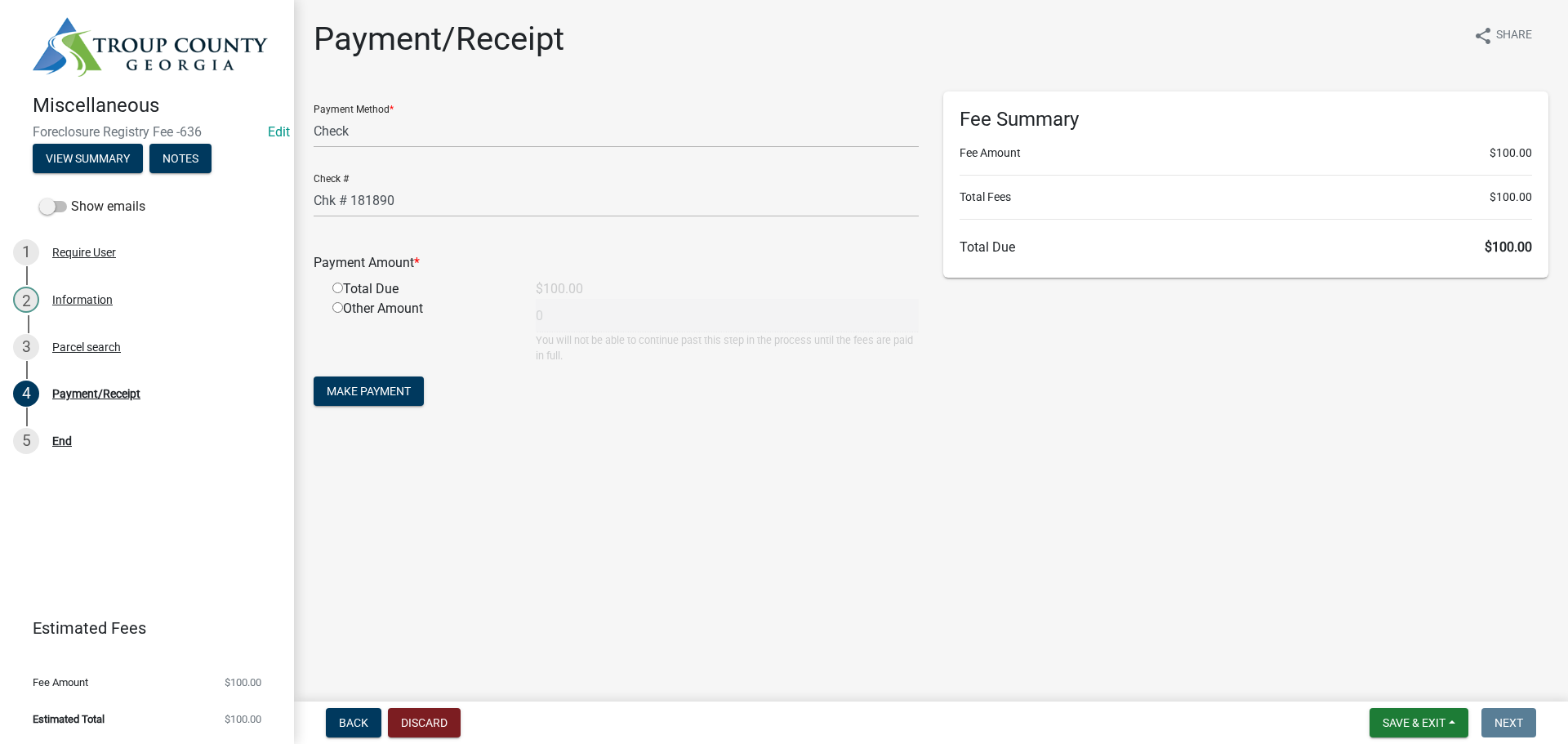
click at [336, 290] on input "radio" at bounding box center [337, 287] width 11 height 11
radio input "true"
type input "100"
click at [393, 389] on span "Make Payment" at bounding box center [369, 390] width 85 height 13
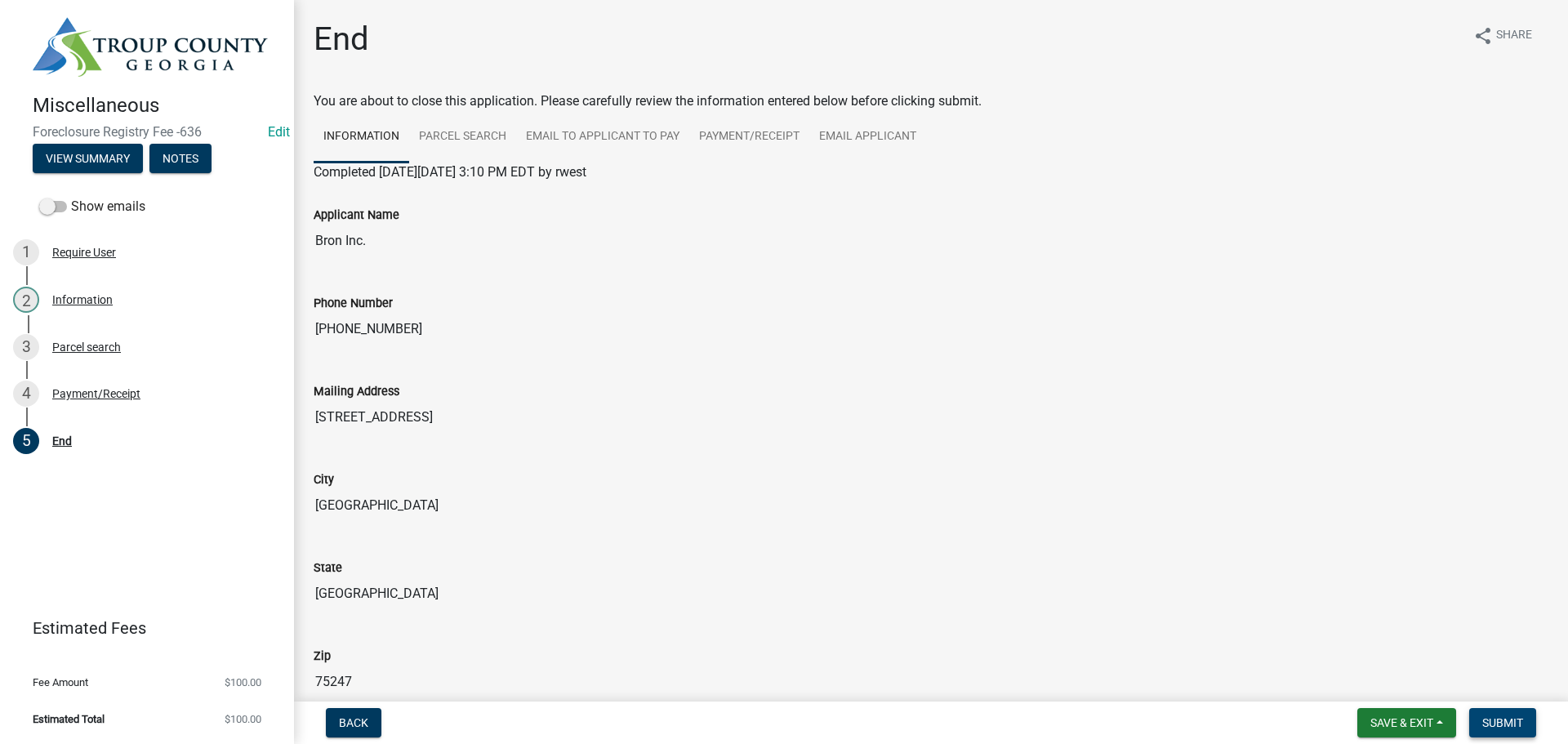
click at [1509, 727] on span "Submit" at bounding box center [1502, 721] width 41 height 13
